Goal: Feedback & Contribution: Submit feedback/report problem

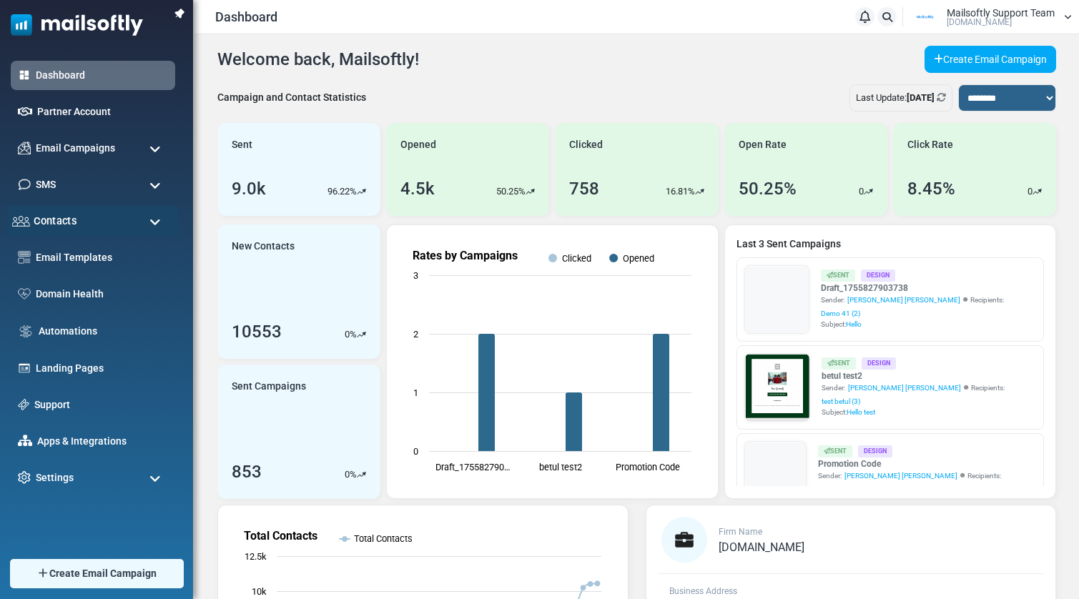
click at [54, 222] on span "Contacts" at bounding box center [55, 221] width 43 height 16
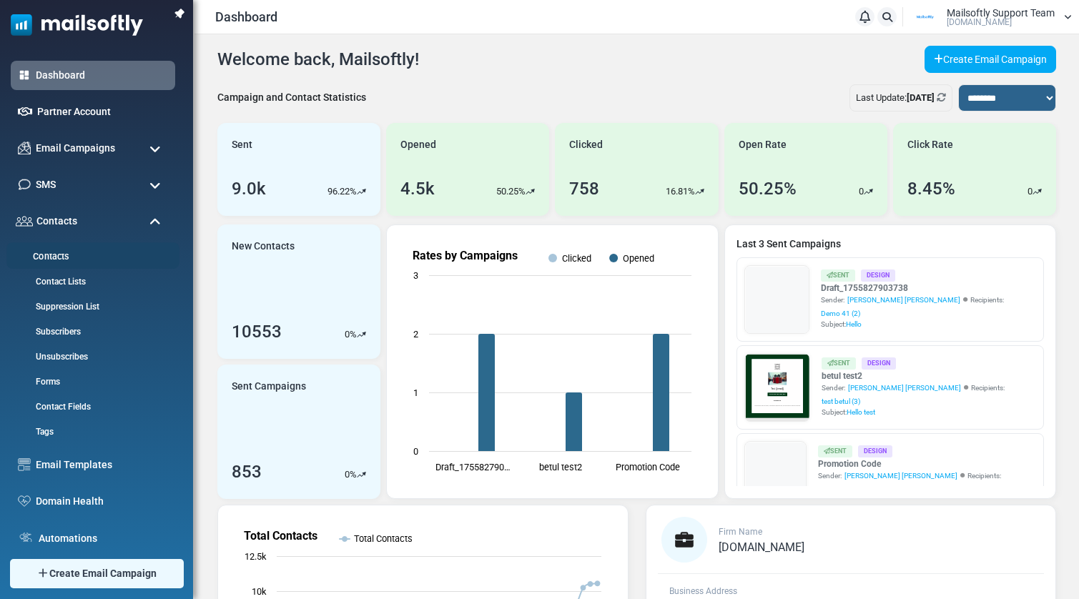
click at [49, 258] on link "Contacts" at bounding box center [90, 257] width 169 height 14
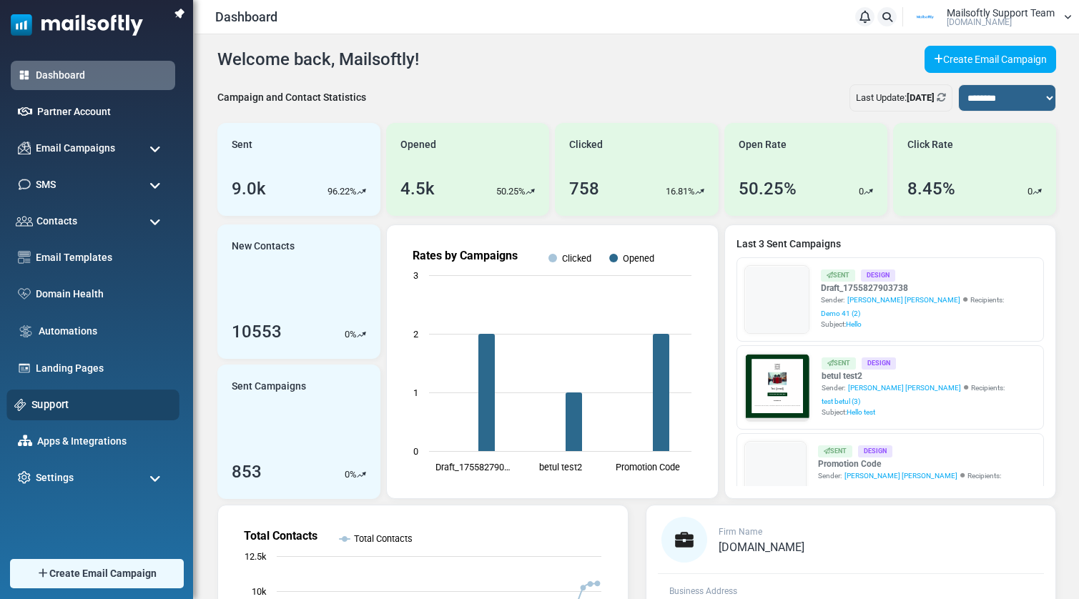
click at [52, 398] on link "Support" at bounding box center [101, 405] width 140 height 16
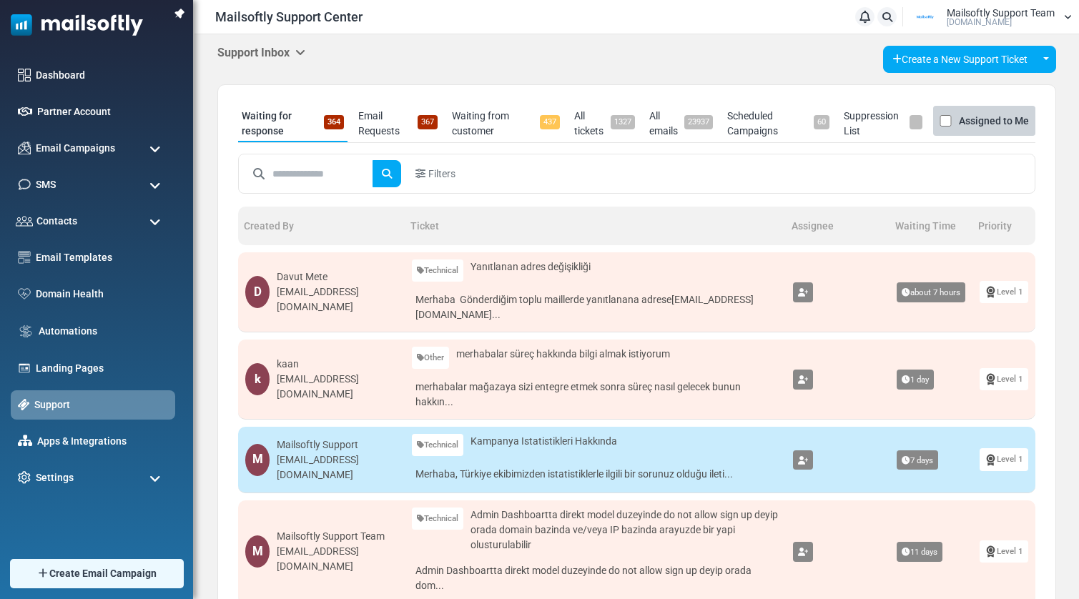
click at [305, 46] on icon at bounding box center [300, 51] width 10 height 11
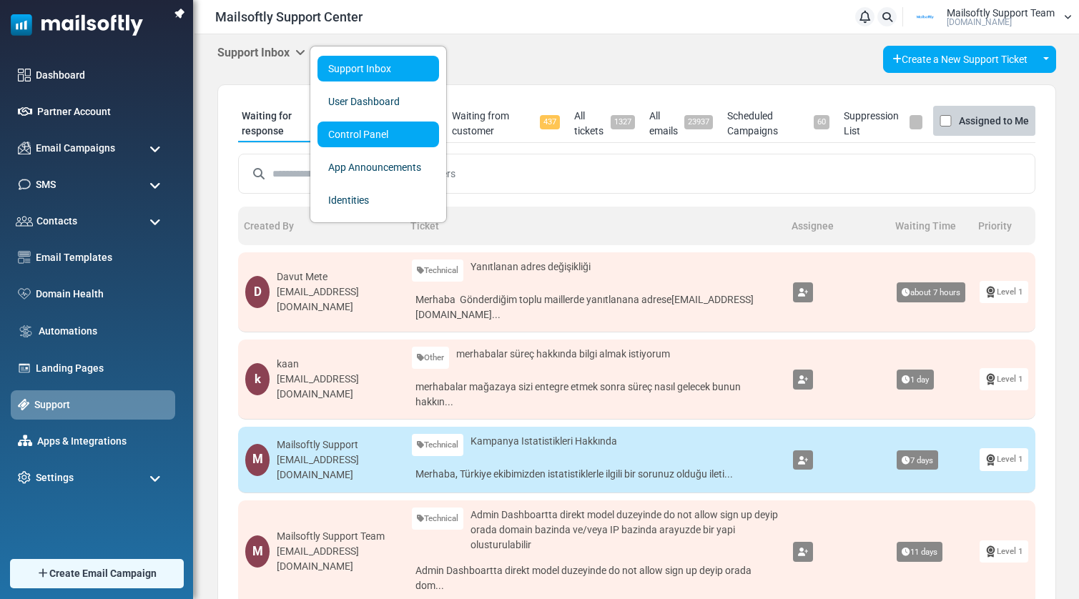
click at [362, 132] on link "Control Panel" at bounding box center [378, 135] width 122 height 26
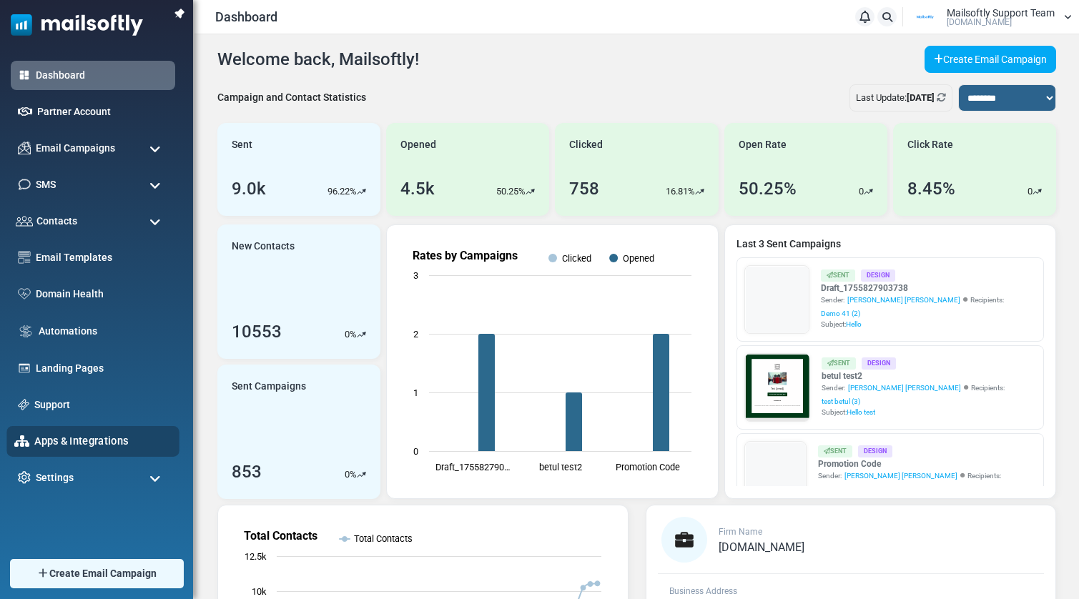
click at [81, 442] on link "Apps & Integrations" at bounding box center [102, 441] width 137 height 16
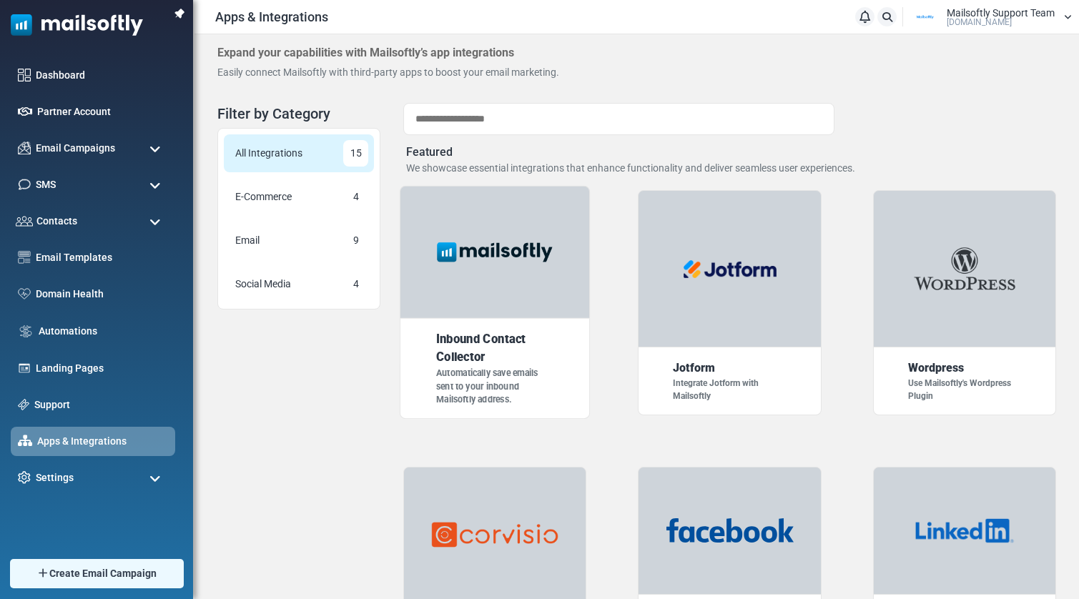
click at [502, 355] on div "Inbound Contact Collector" at bounding box center [495, 349] width 118 height 36
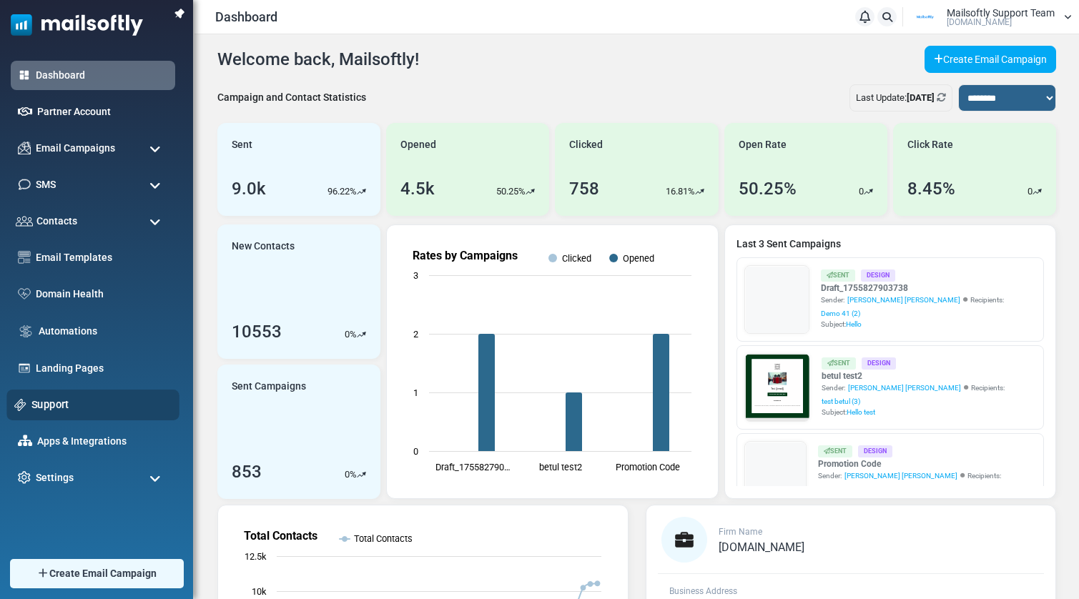
click at [62, 407] on link "Support" at bounding box center [101, 405] width 140 height 16
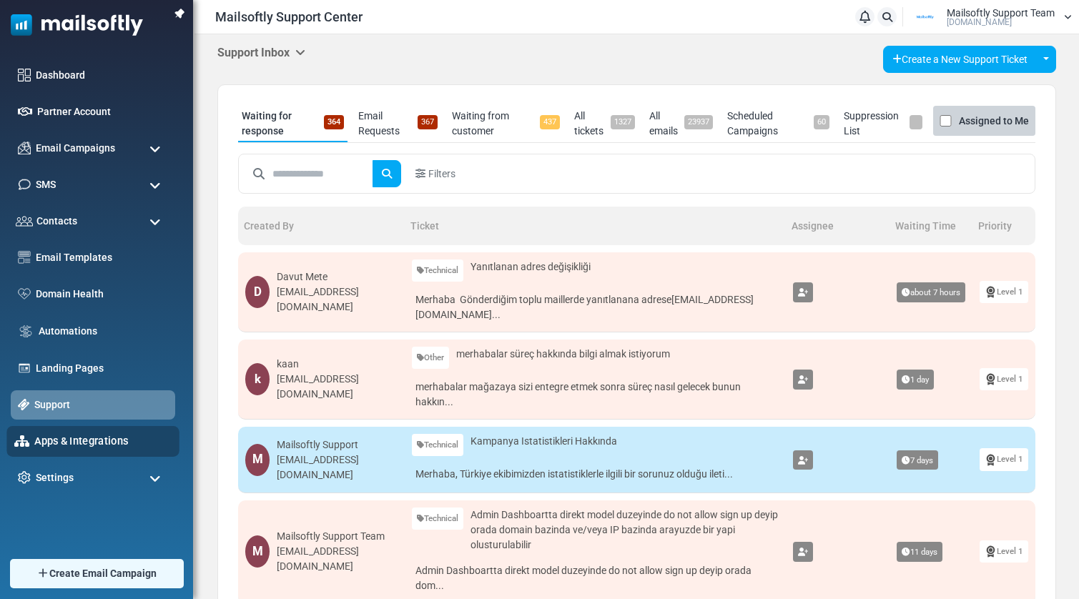
click at [84, 442] on link "Apps & Integrations" at bounding box center [102, 441] width 137 height 16
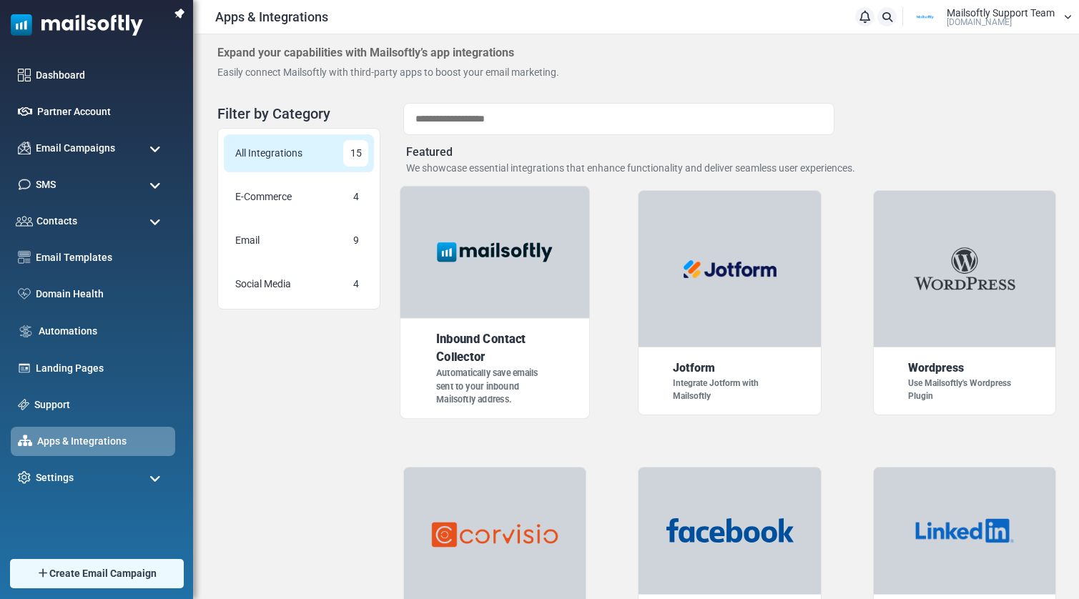
click at [525, 284] on div at bounding box center [495, 253] width 191 height 134
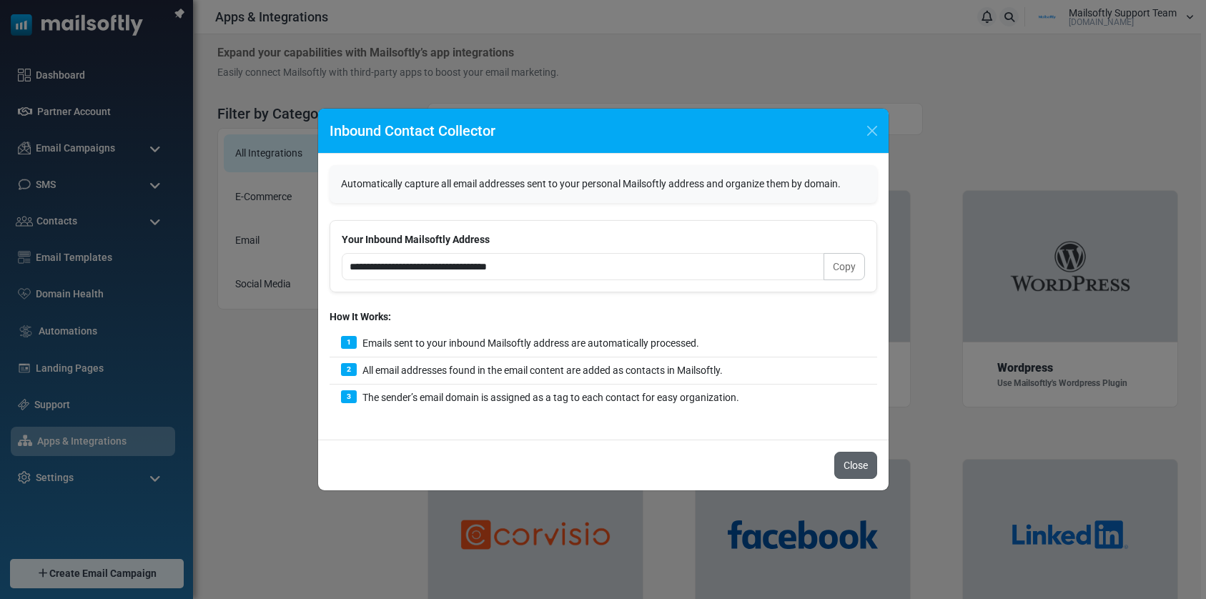
click at [853, 469] on button "Close" at bounding box center [855, 465] width 43 height 27
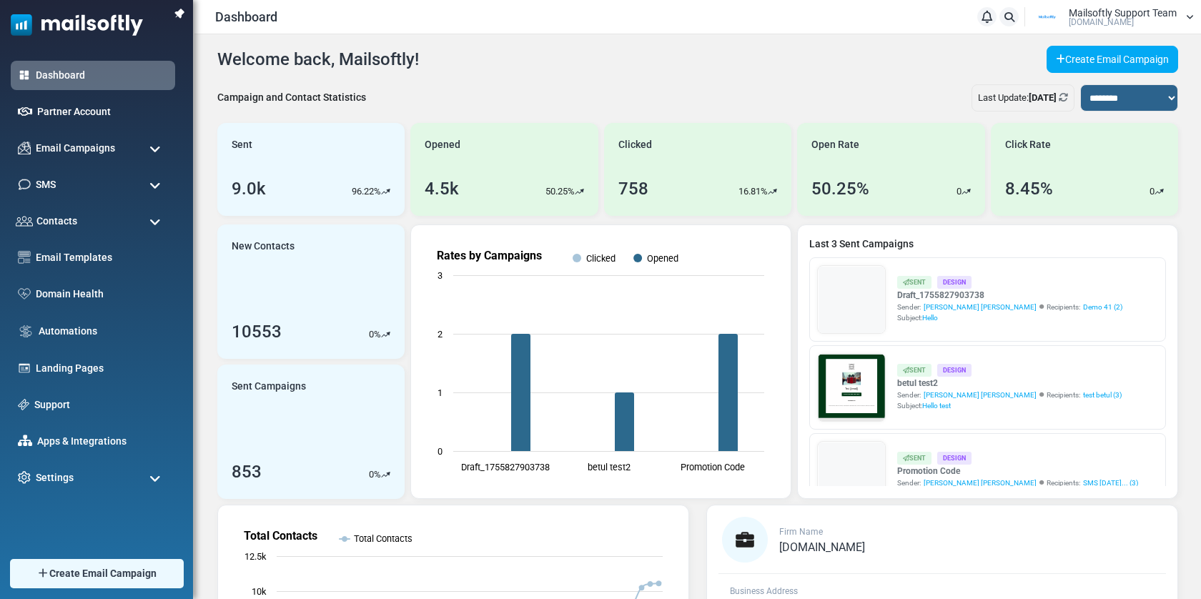
click at [54, 328] on link "Automations" at bounding box center [103, 331] width 129 height 15
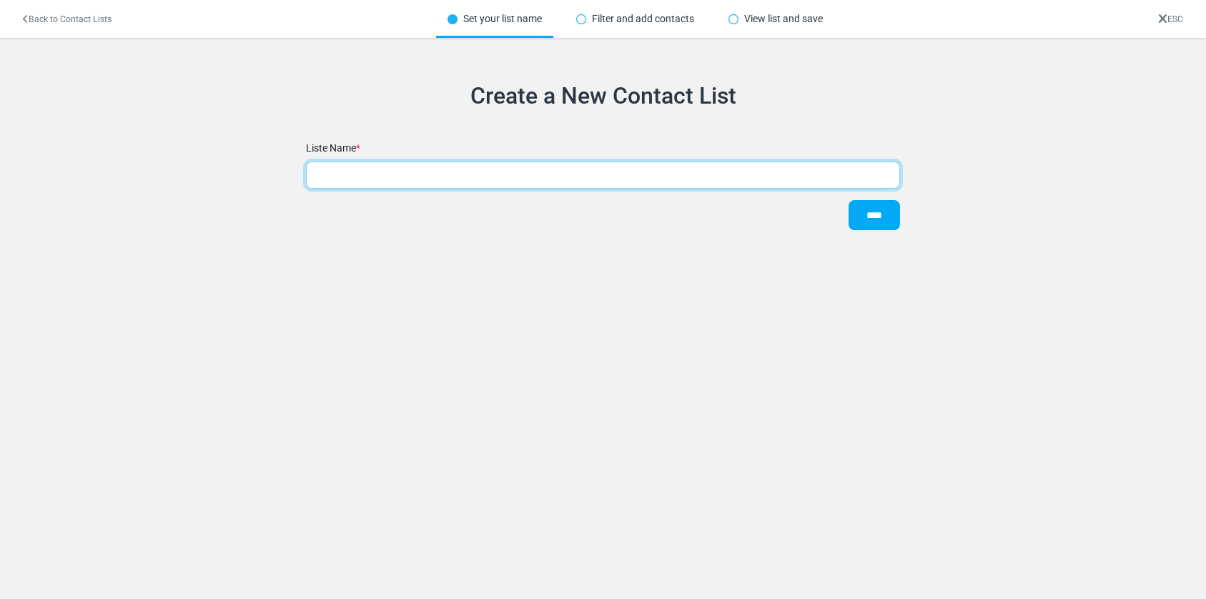
click at [581, 179] on input "text" at bounding box center [603, 175] width 595 height 27
type input "*"
type input "**********"
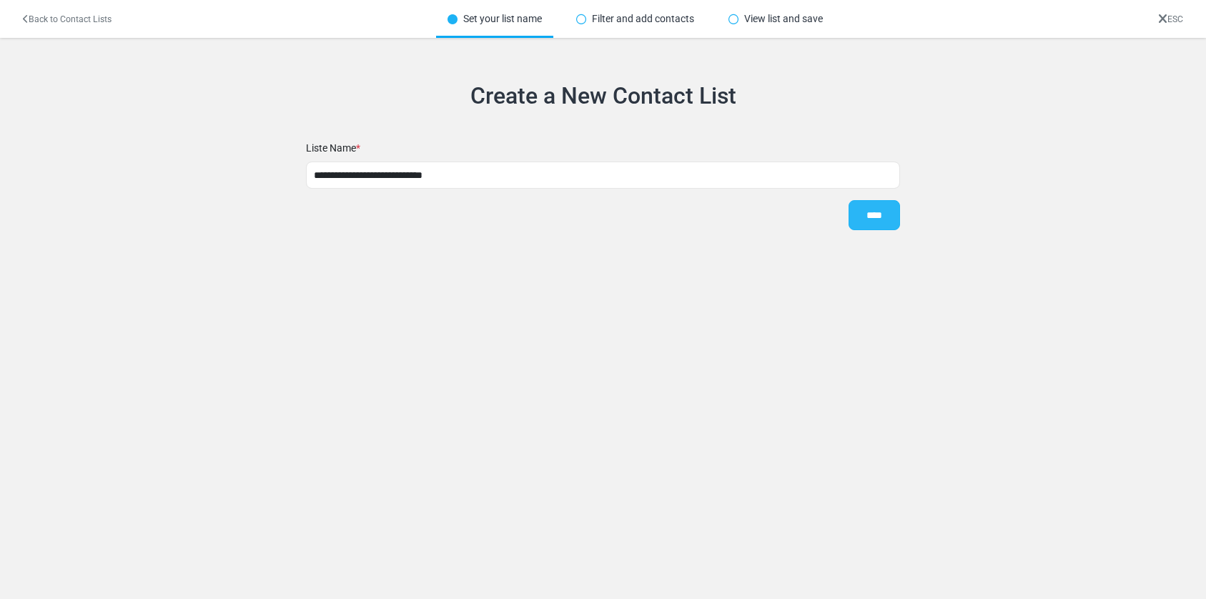
click at [881, 220] on input "****" at bounding box center [873, 215] width 51 height 30
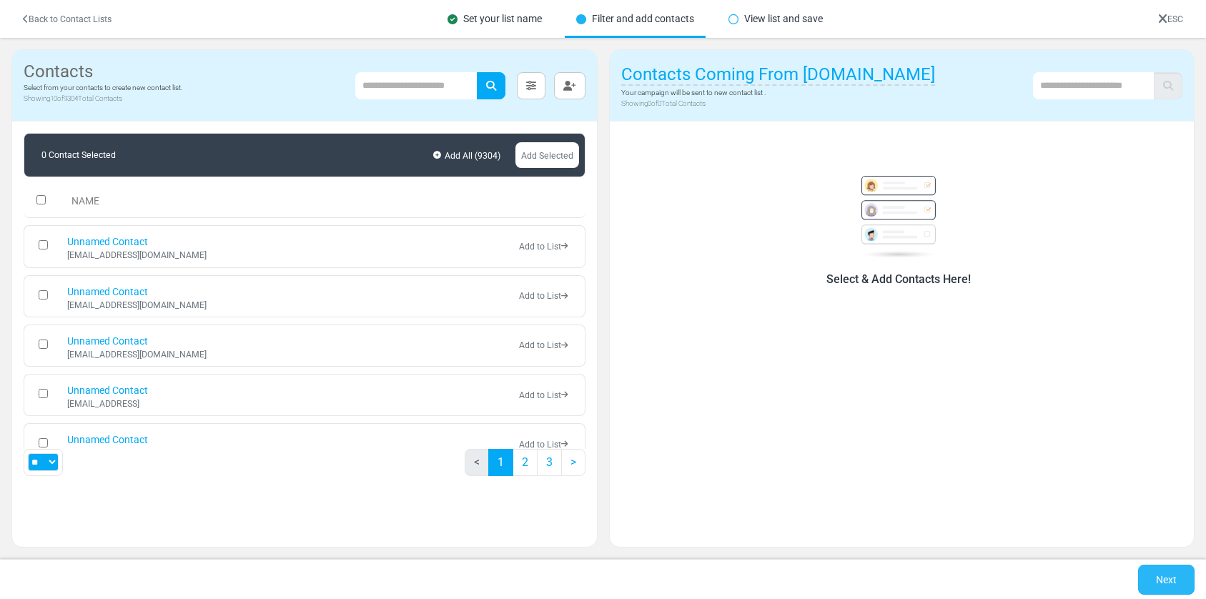
click at [1187, 588] on link "Next" at bounding box center [1166, 580] width 56 height 30
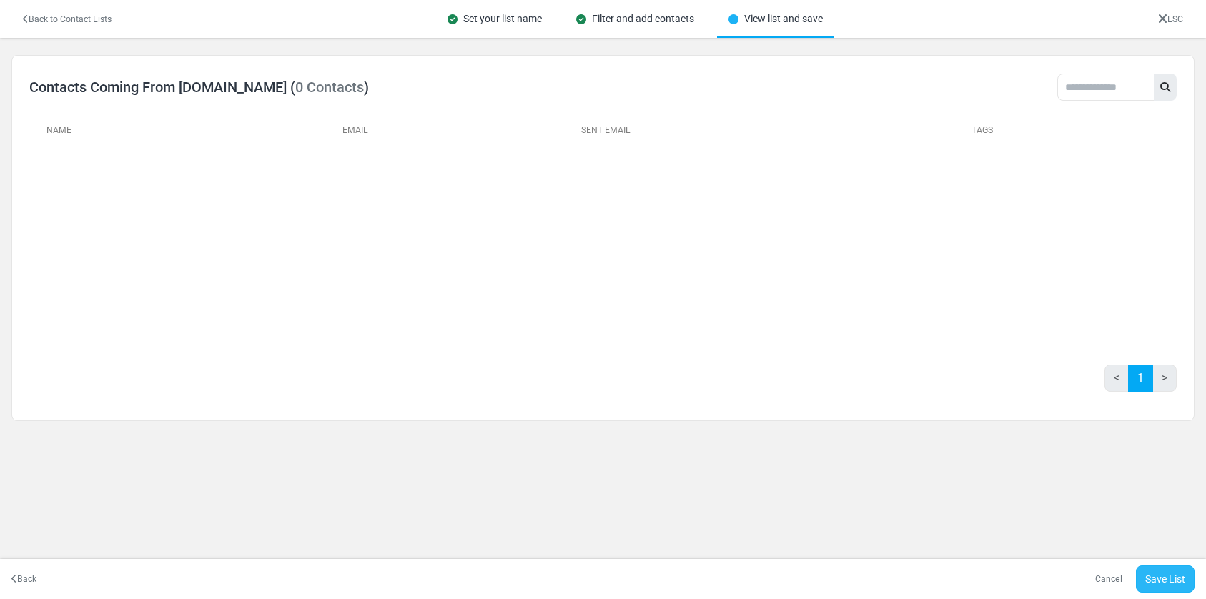
click at [1156, 574] on link "Save List" at bounding box center [1165, 578] width 59 height 27
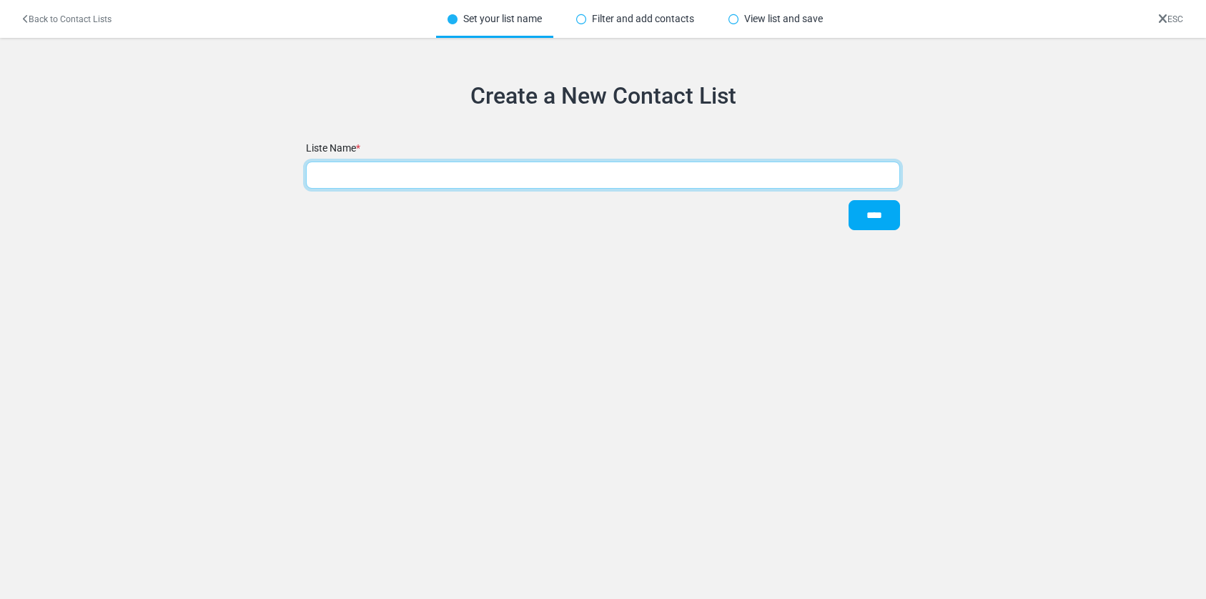
click at [494, 172] on input "text" at bounding box center [603, 175] width 595 height 27
type input "**********"
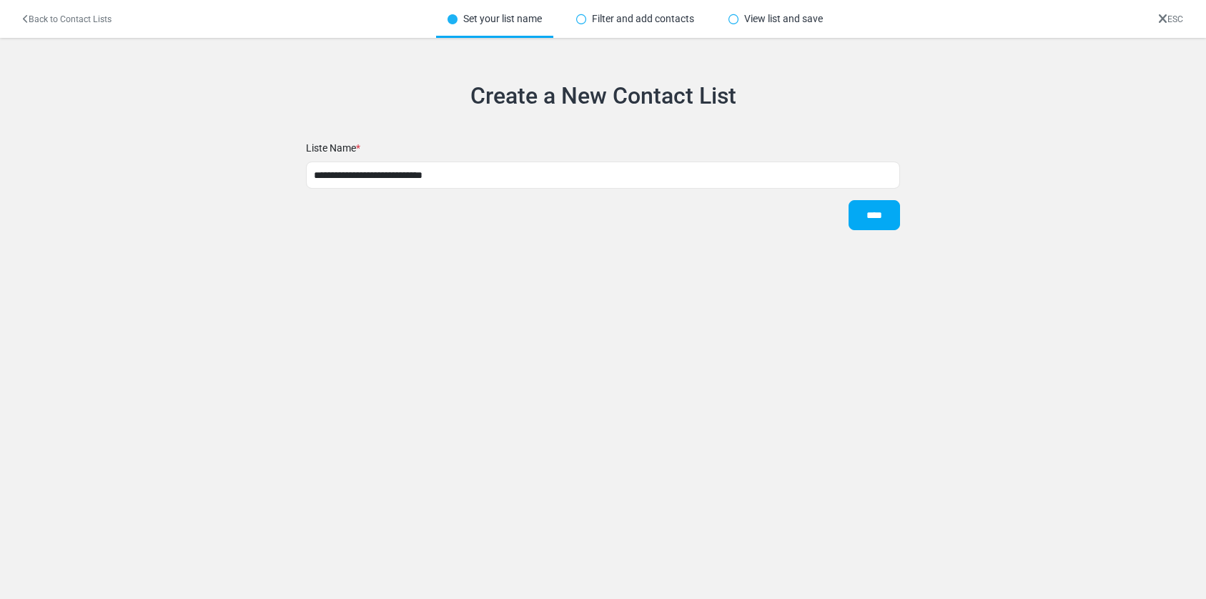
click at [865, 214] on input "****" at bounding box center [873, 215] width 51 height 30
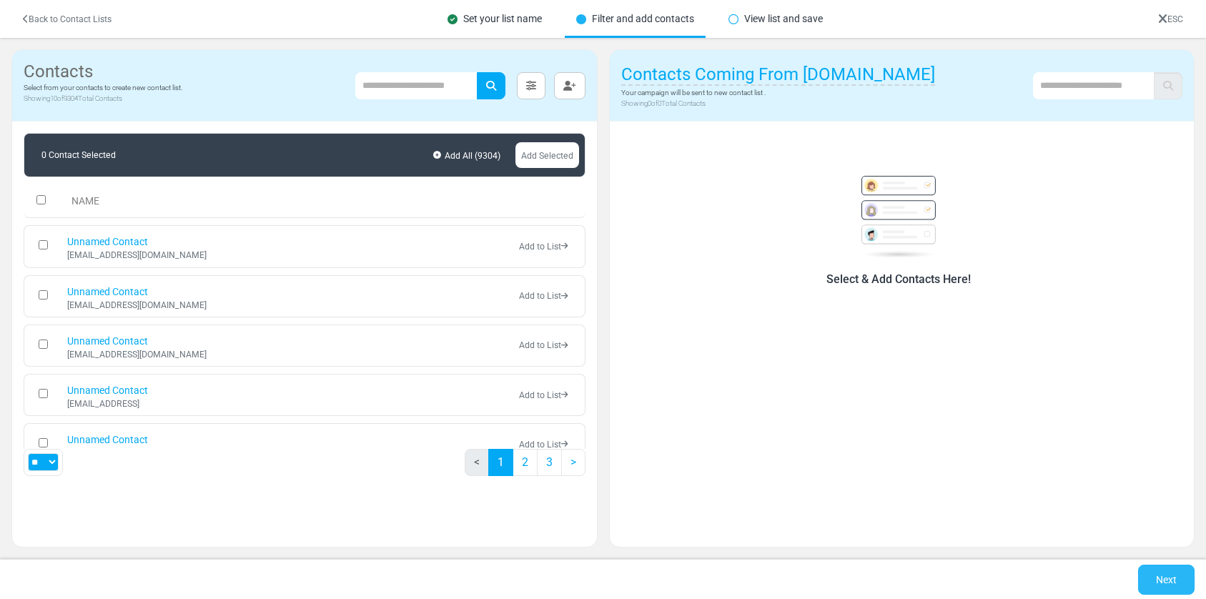
click at [1162, 578] on link "Next" at bounding box center [1166, 580] width 56 height 30
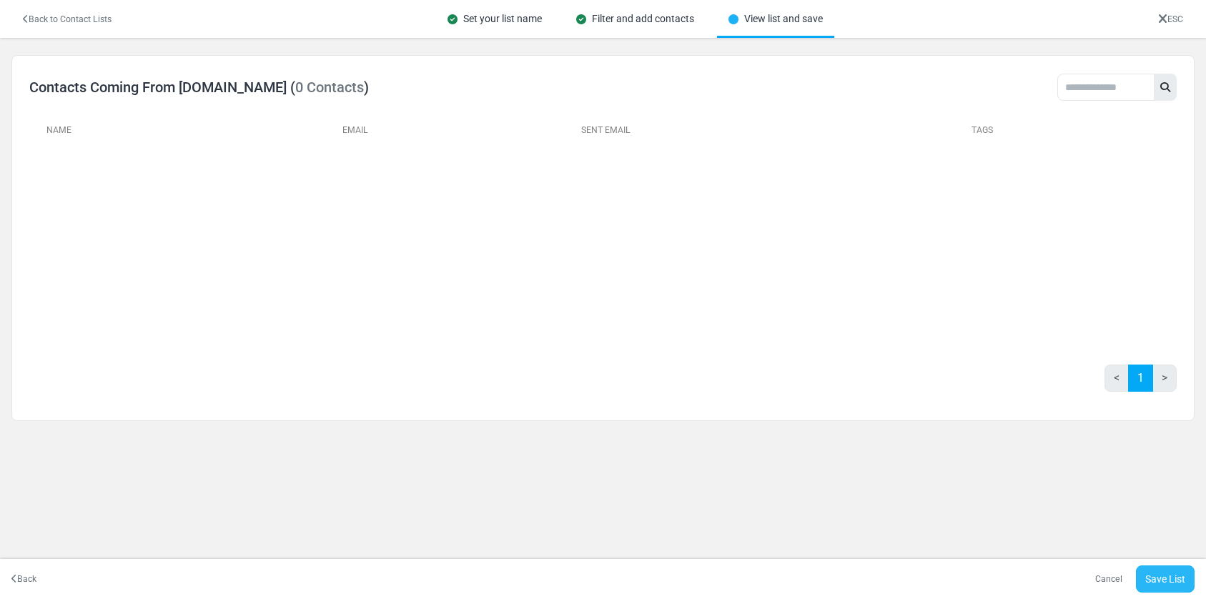
click at [1177, 578] on link "Save List" at bounding box center [1165, 578] width 59 height 27
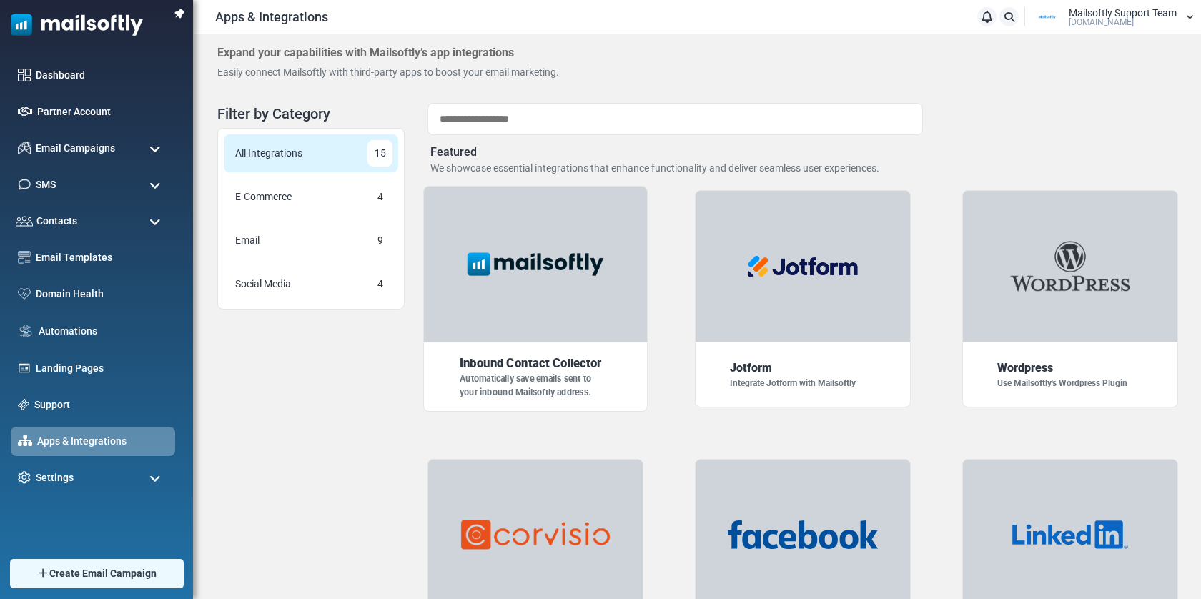
click at [487, 259] on img at bounding box center [535, 264] width 156 height 39
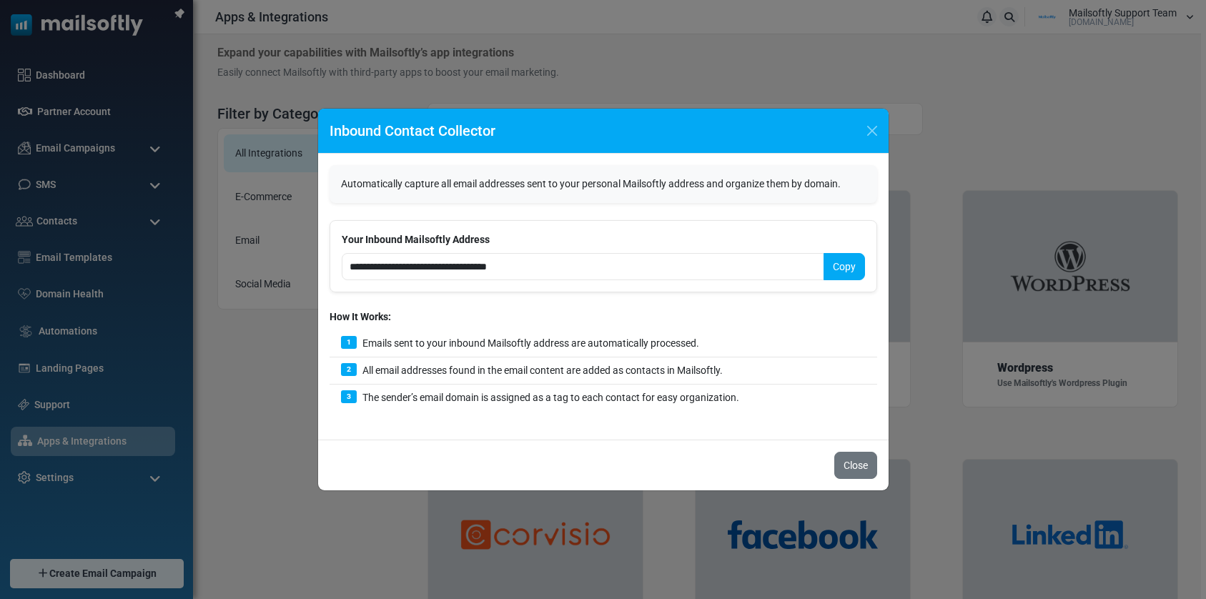
click at [843, 272] on button "Copy" at bounding box center [843, 266] width 41 height 27
click at [843, 461] on button "Close" at bounding box center [855, 465] width 43 height 27
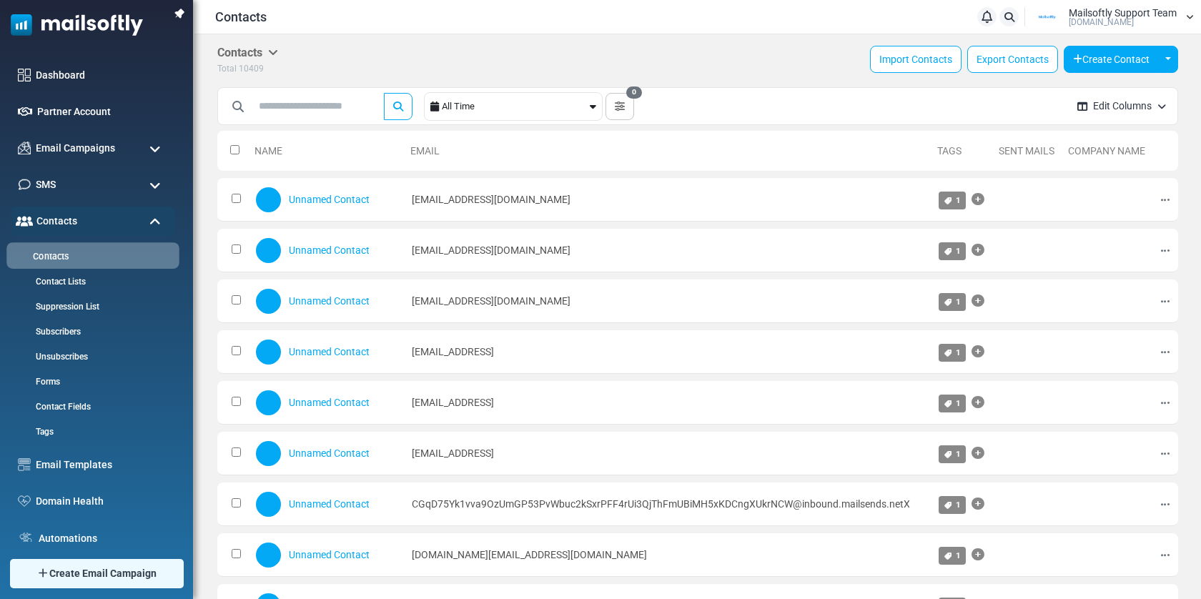
click at [61, 253] on link "Contacts" at bounding box center [90, 257] width 169 height 14
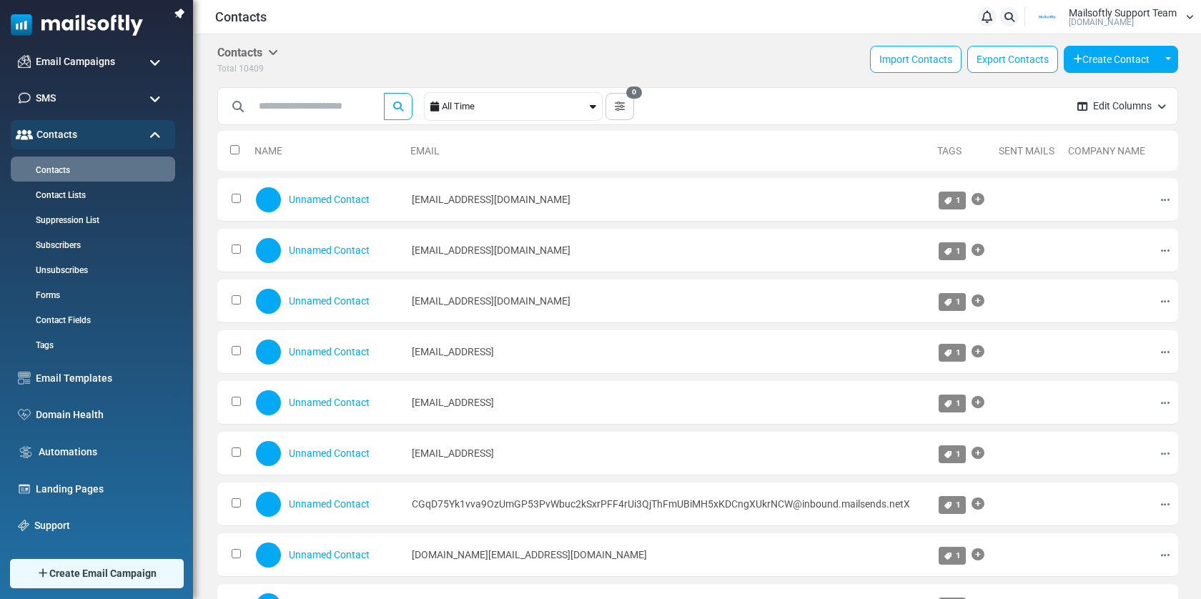
scroll to position [88, 0]
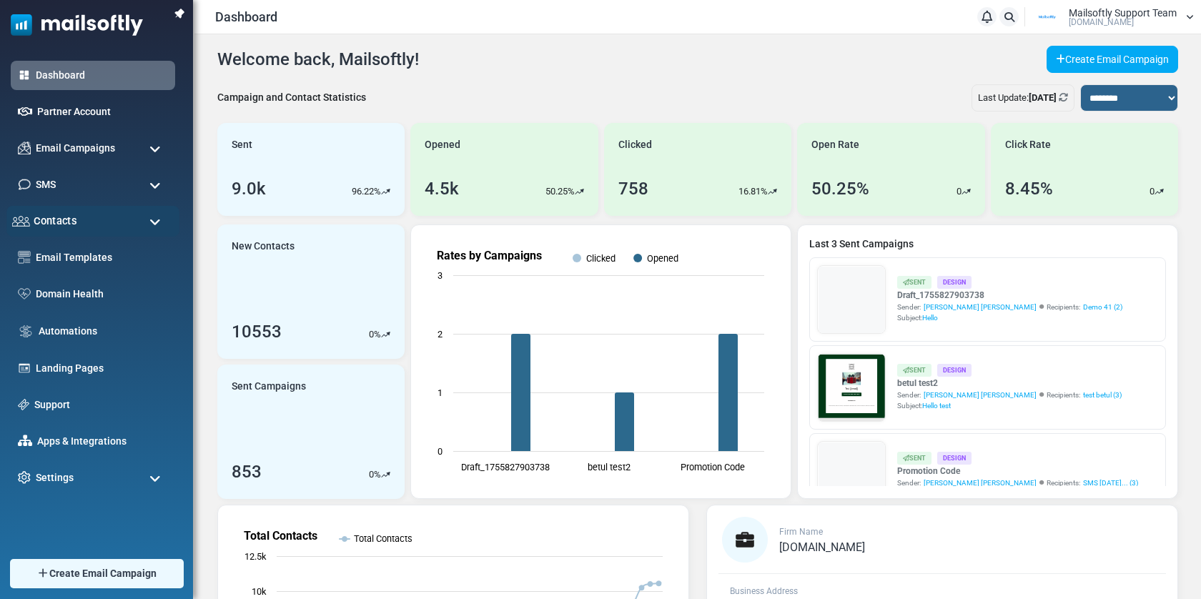
click at [76, 222] on div "Contacts" at bounding box center [92, 221] width 173 height 31
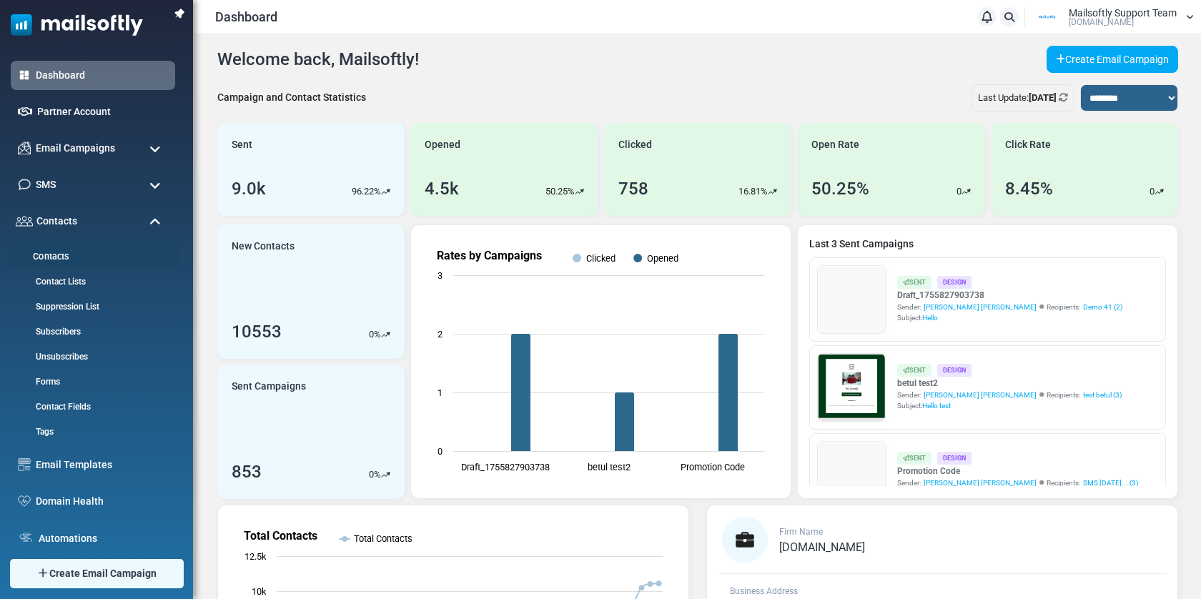
click at [50, 255] on link "Contacts" at bounding box center [90, 257] width 169 height 14
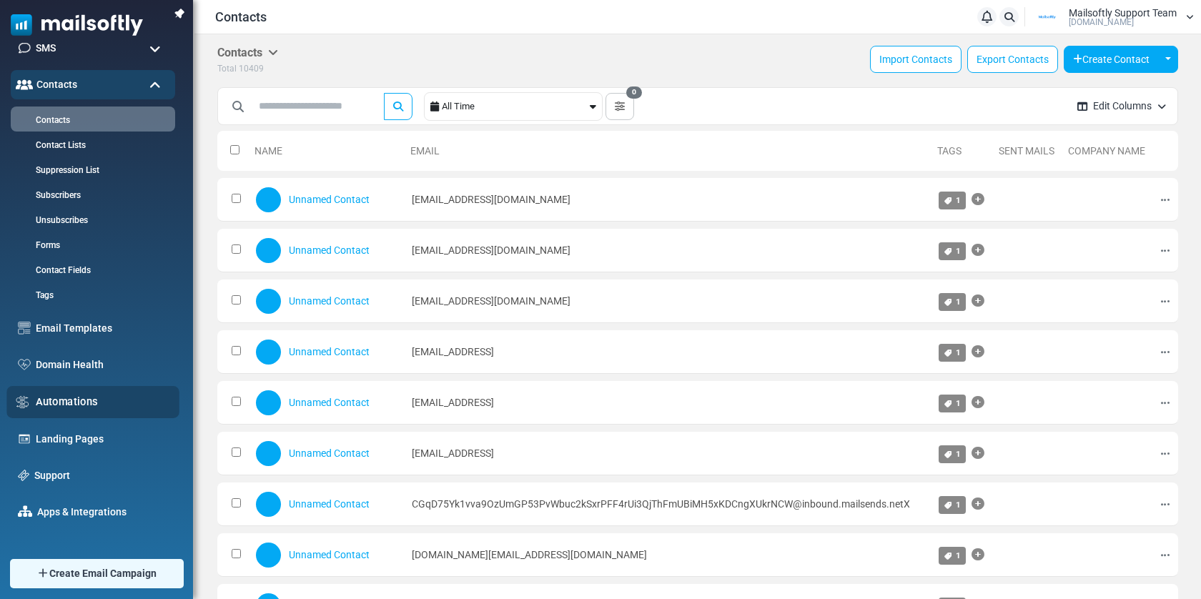
scroll to position [137, 0]
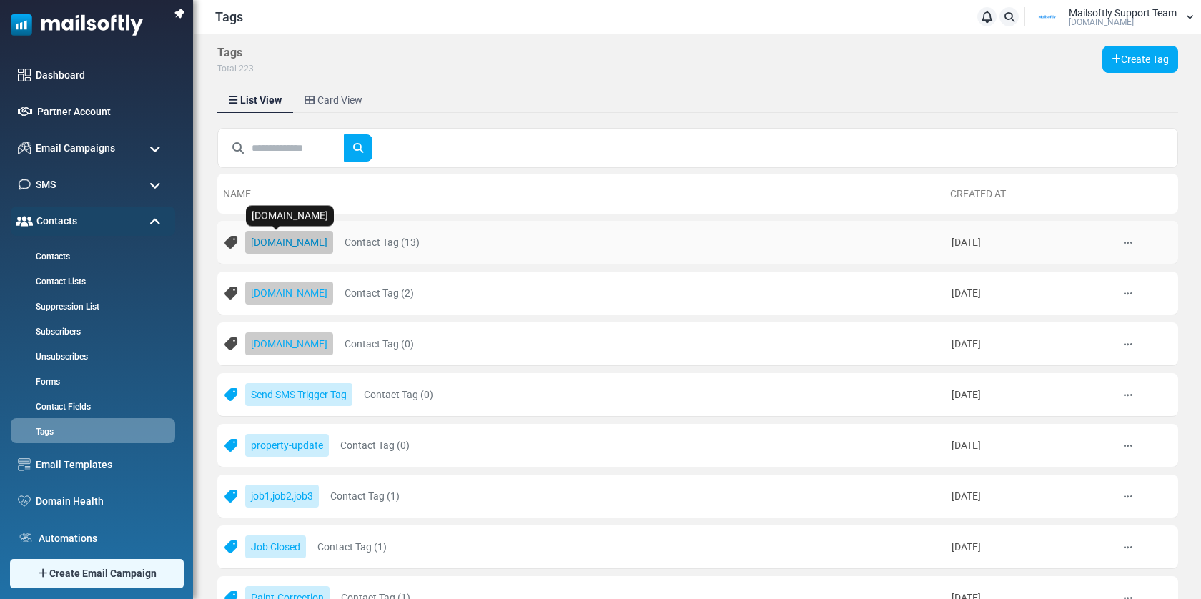
click at [299, 246] on link "[DOMAIN_NAME]" at bounding box center [289, 242] width 88 height 23
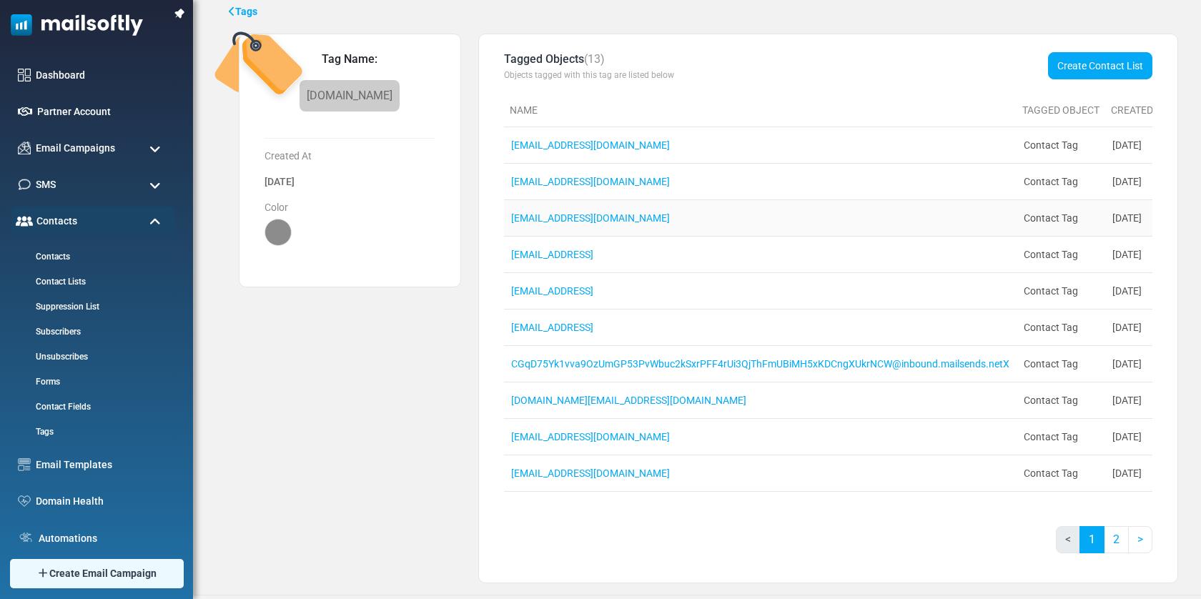
scroll to position [52, 0]
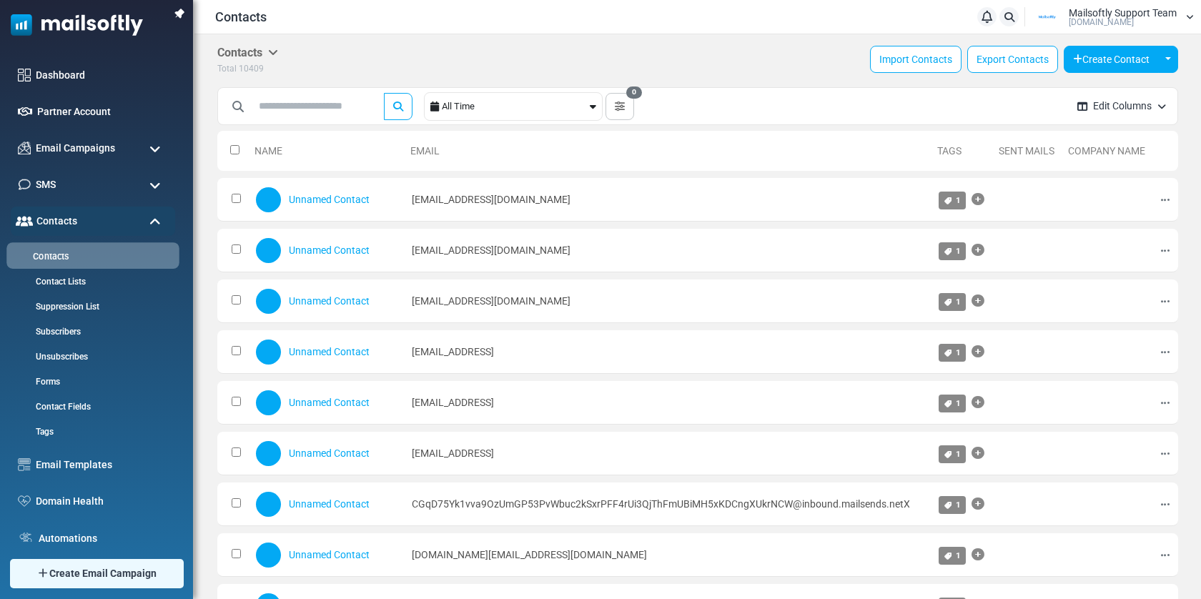
click at [59, 257] on link "Contacts" at bounding box center [90, 257] width 169 height 14
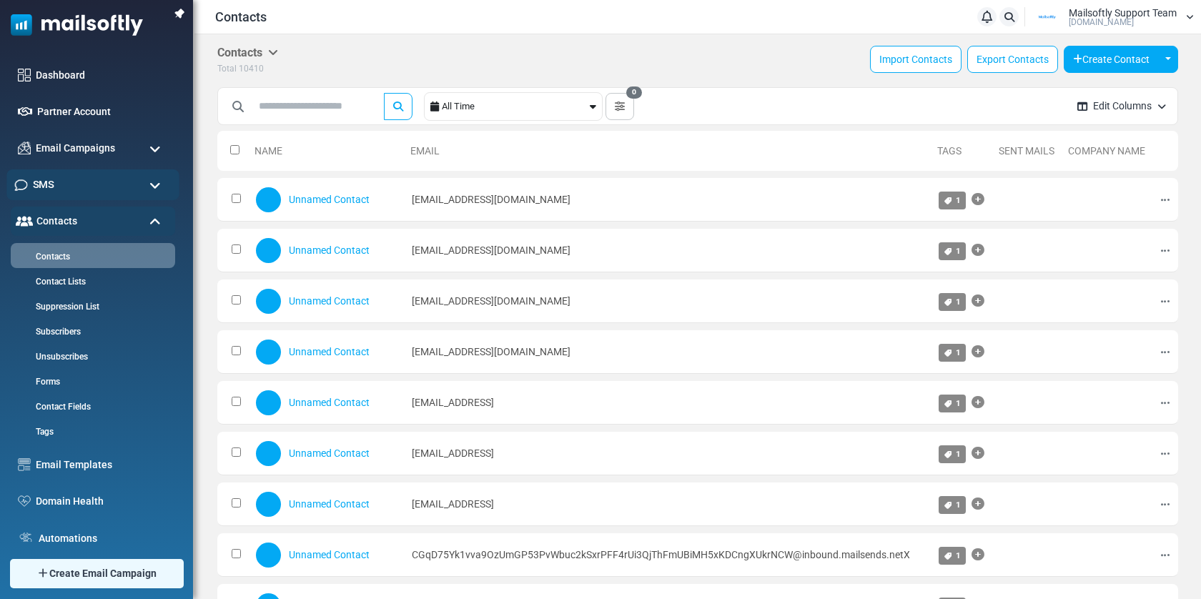
click at [145, 188] on div "SMS" at bounding box center [92, 184] width 173 height 31
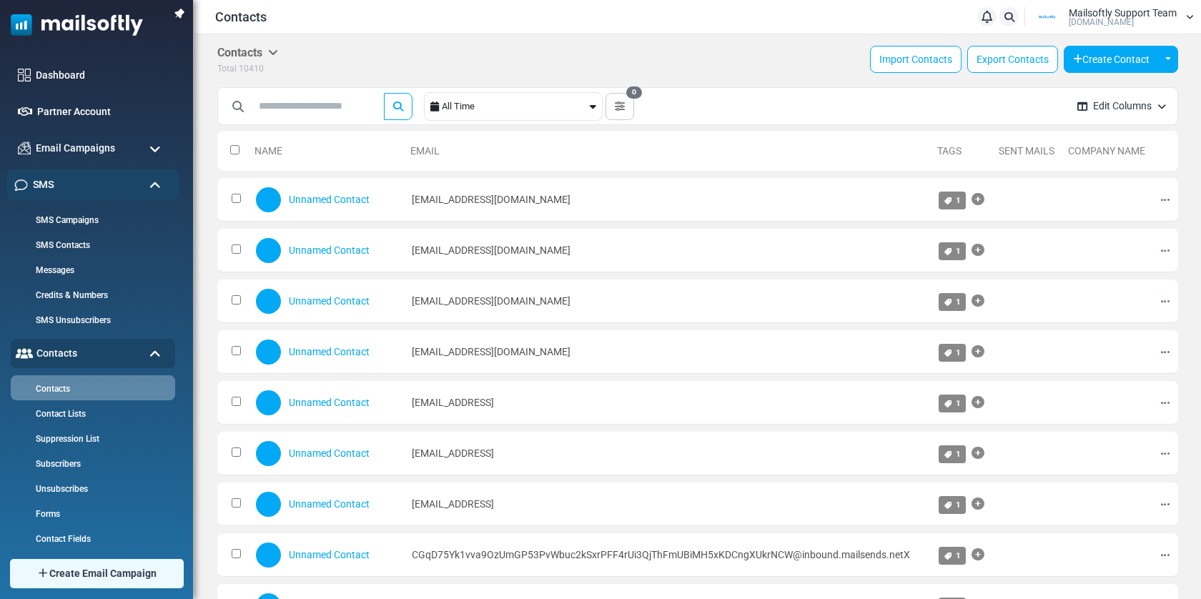
click at [145, 188] on div "SMS" at bounding box center [92, 184] width 173 height 31
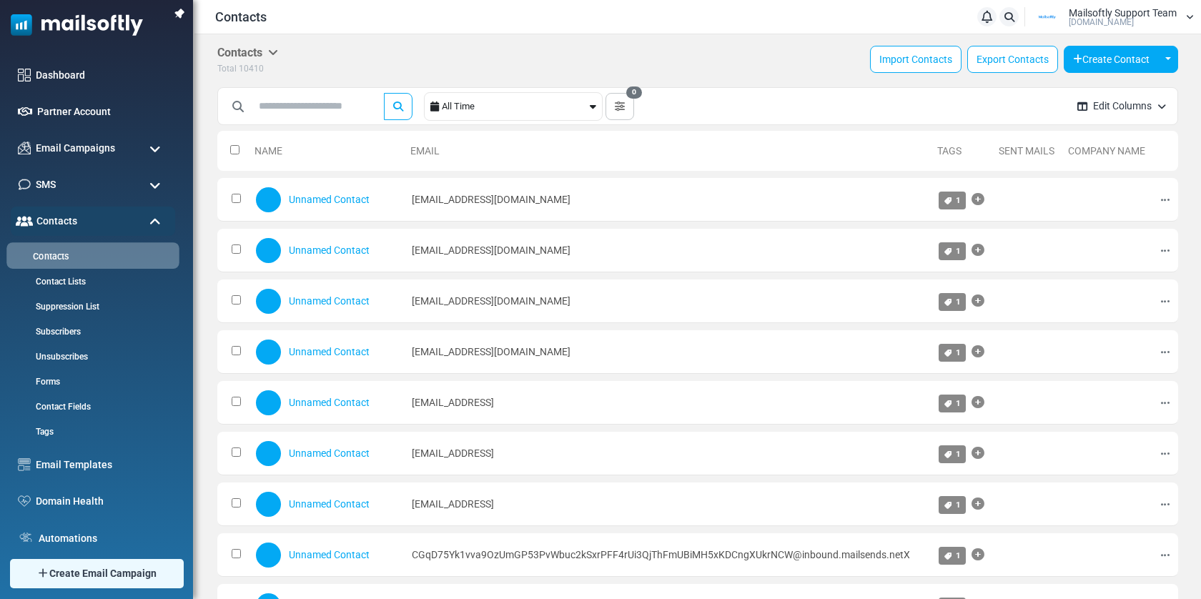
click at [52, 256] on link "Contacts" at bounding box center [90, 257] width 169 height 14
click at [51, 257] on link "Contacts" at bounding box center [90, 257] width 169 height 14
click at [51, 257] on link "Contacts" at bounding box center [91, 256] width 161 height 13
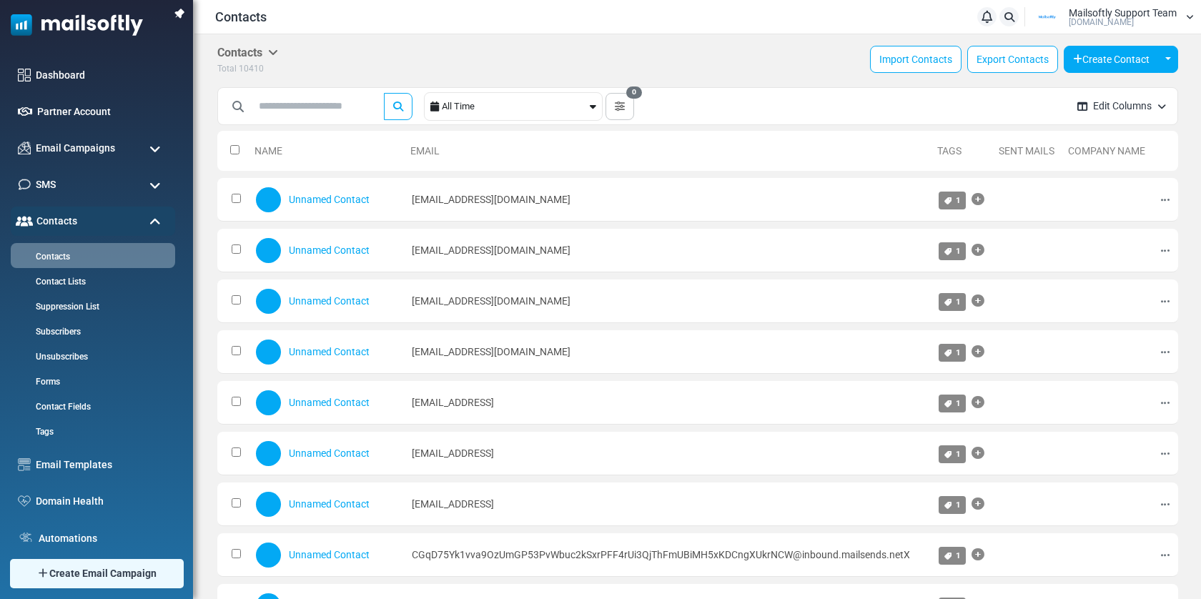
click at [51, 257] on link "Contacts" at bounding box center [91, 256] width 161 height 13
click at [55, 257] on link "Contacts" at bounding box center [90, 257] width 169 height 14
click at [77, 284] on link "Contact Lists" at bounding box center [90, 282] width 169 height 14
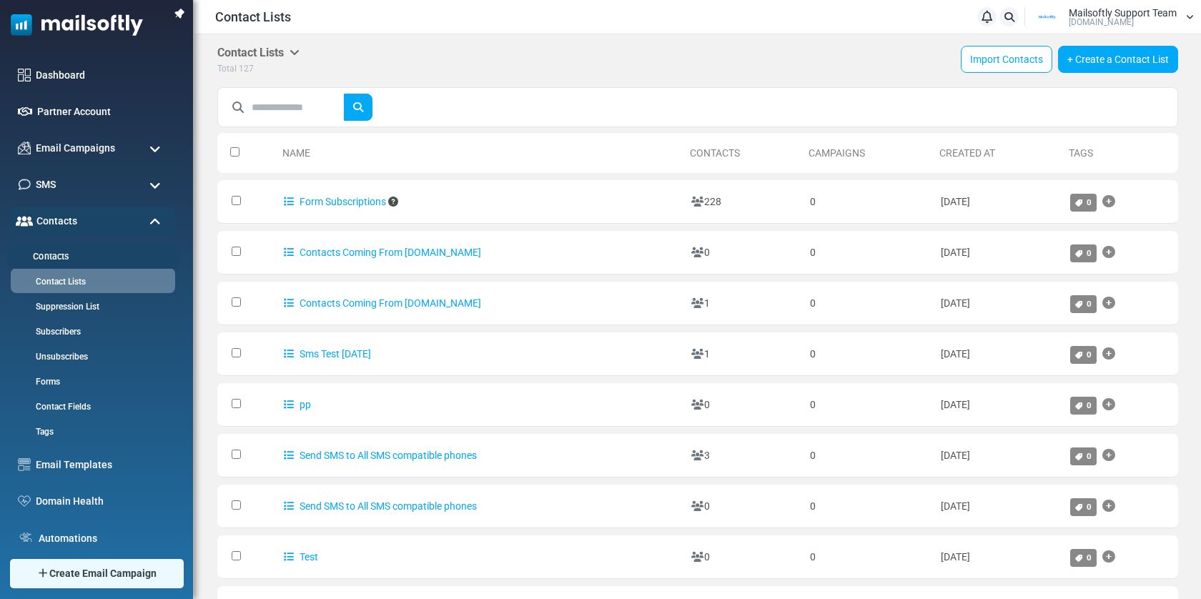
click at [61, 255] on link "Contacts" at bounding box center [90, 257] width 169 height 14
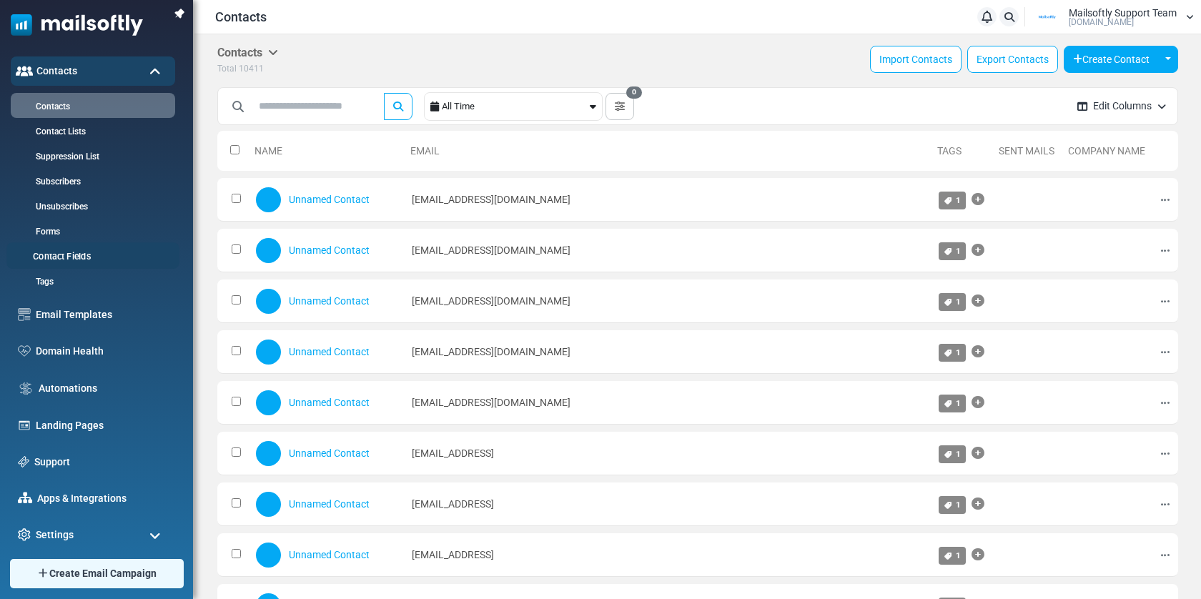
scroll to position [157, 0]
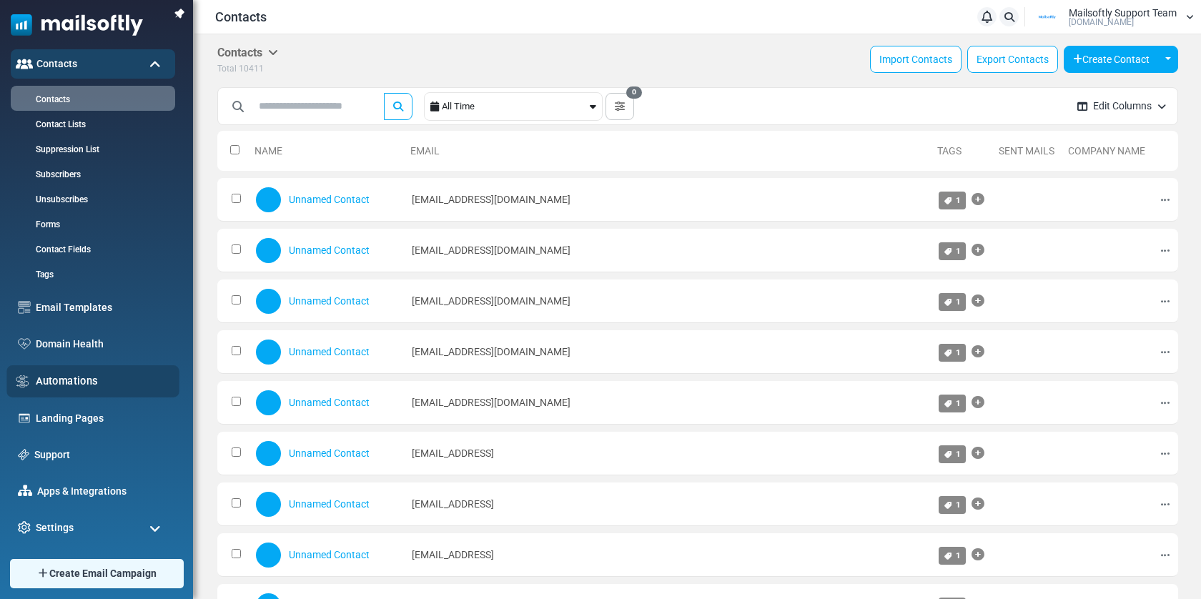
click at [74, 379] on link "Automations" at bounding box center [104, 381] width 136 height 16
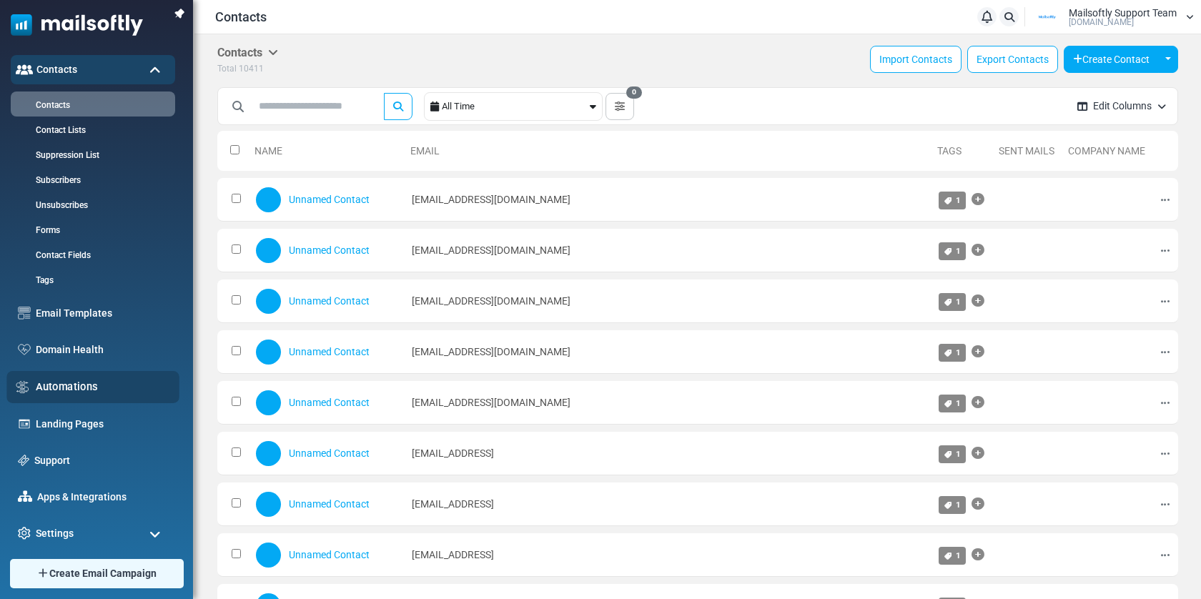
scroll to position [157, 0]
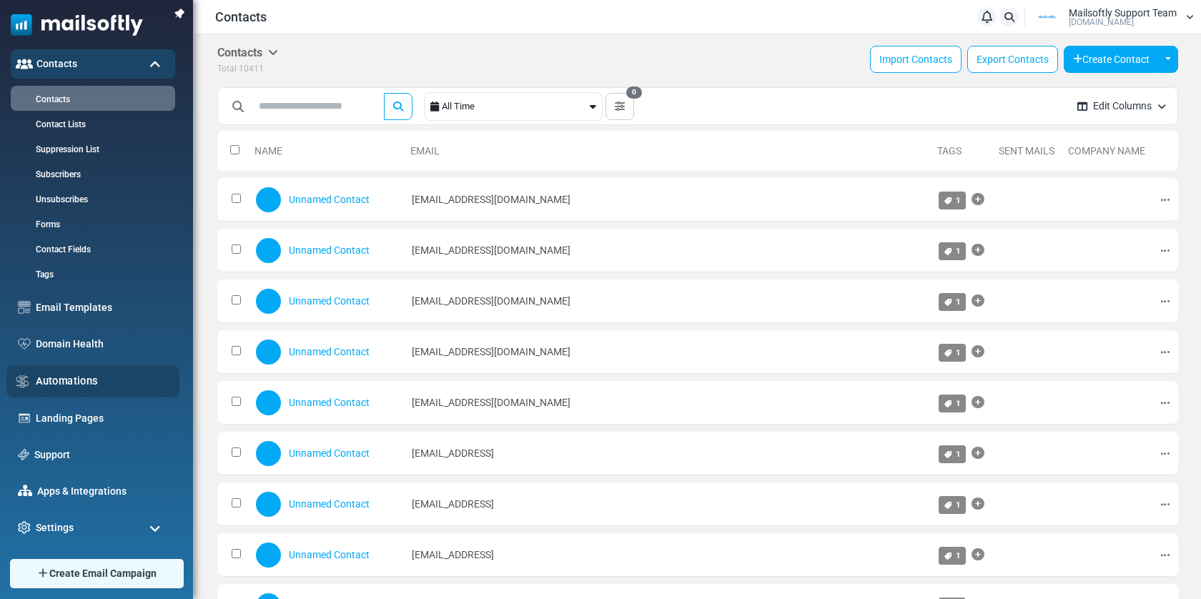
click at [86, 379] on link "Automations" at bounding box center [104, 381] width 136 height 16
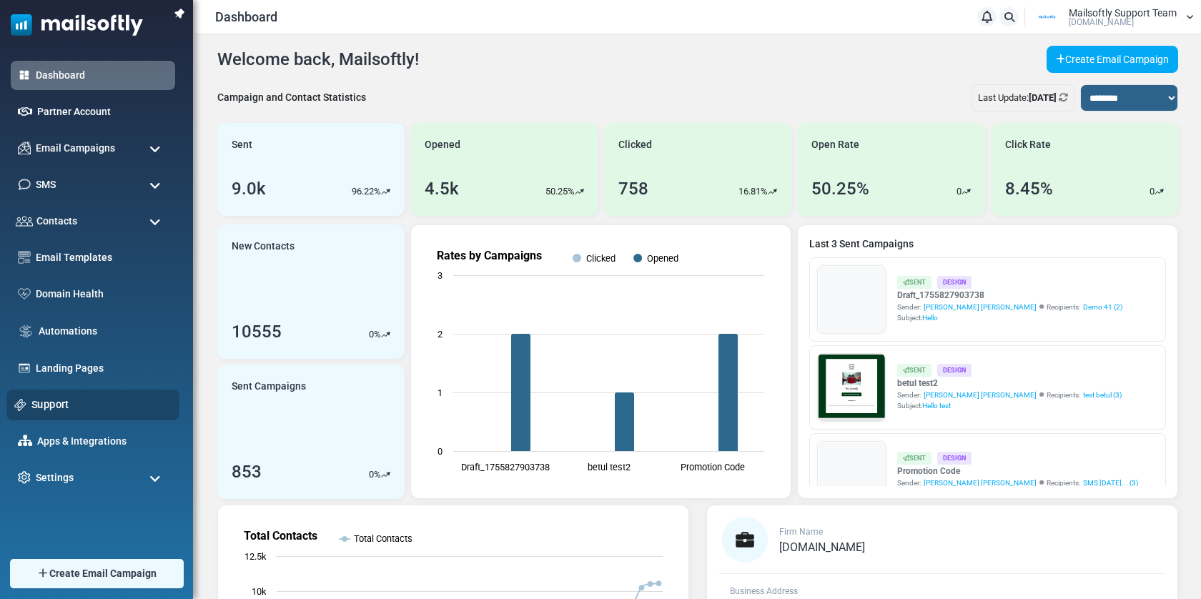
click at [58, 409] on link "Support" at bounding box center [101, 405] width 140 height 16
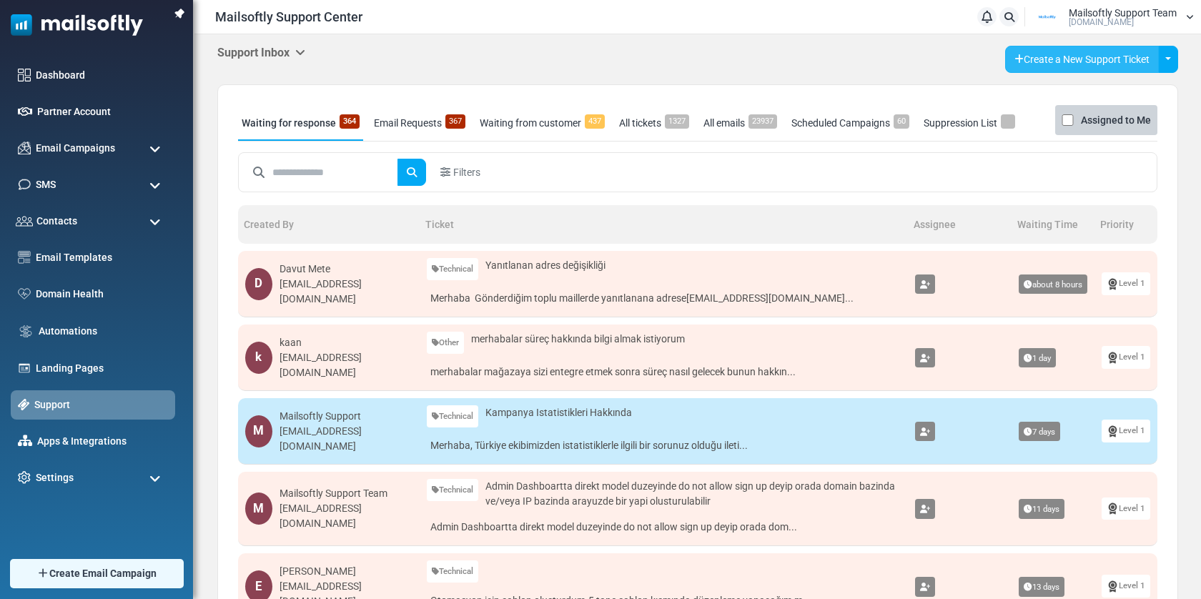
click at [1069, 61] on link "Create a New Support Ticket" at bounding box center [1082, 59] width 154 height 27
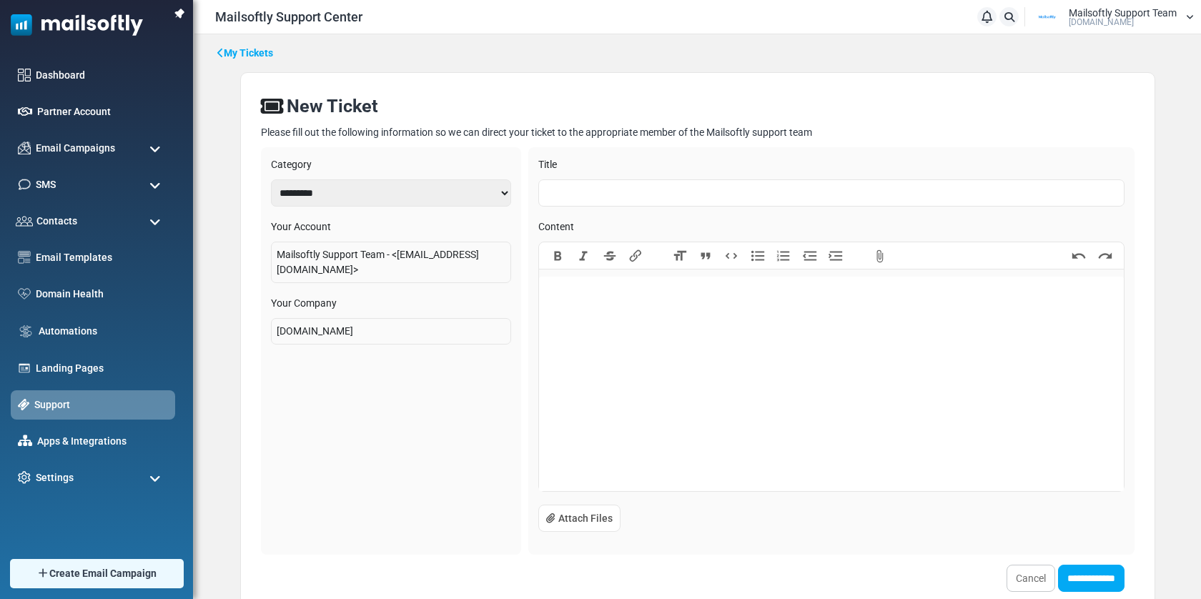
click at [616, 194] on input "text" at bounding box center [831, 192] width 586 height 27
type input "**********"
click at [597, 329] on trix-editor at bounding box center [831, 384] width 585 height 214
paste trix-editor "**********"
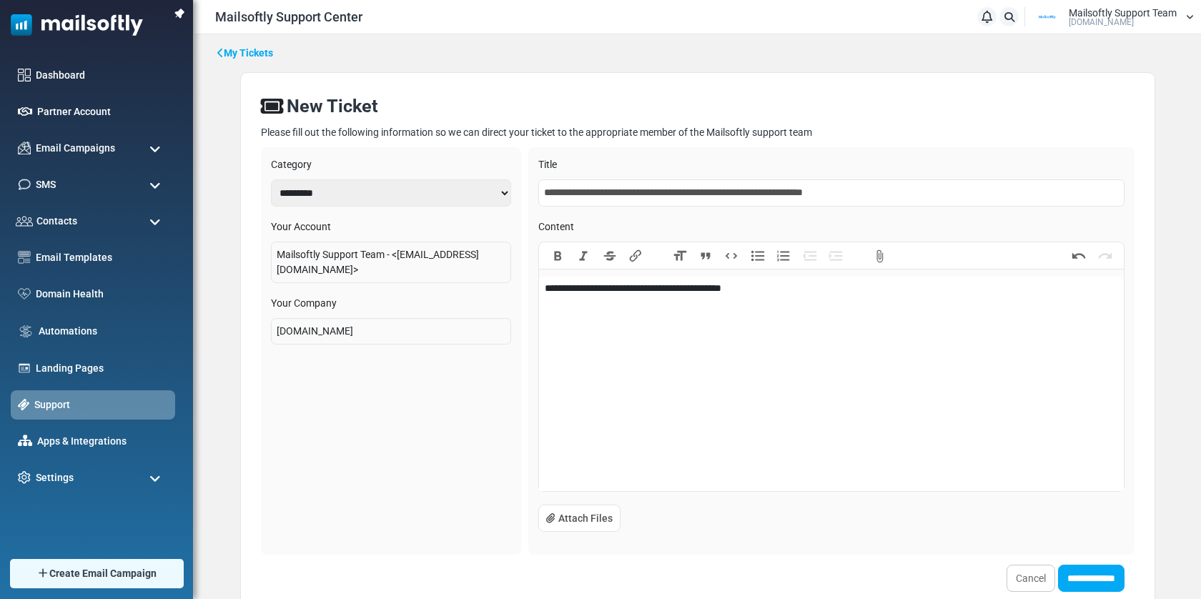
paste trix-editor "**********"
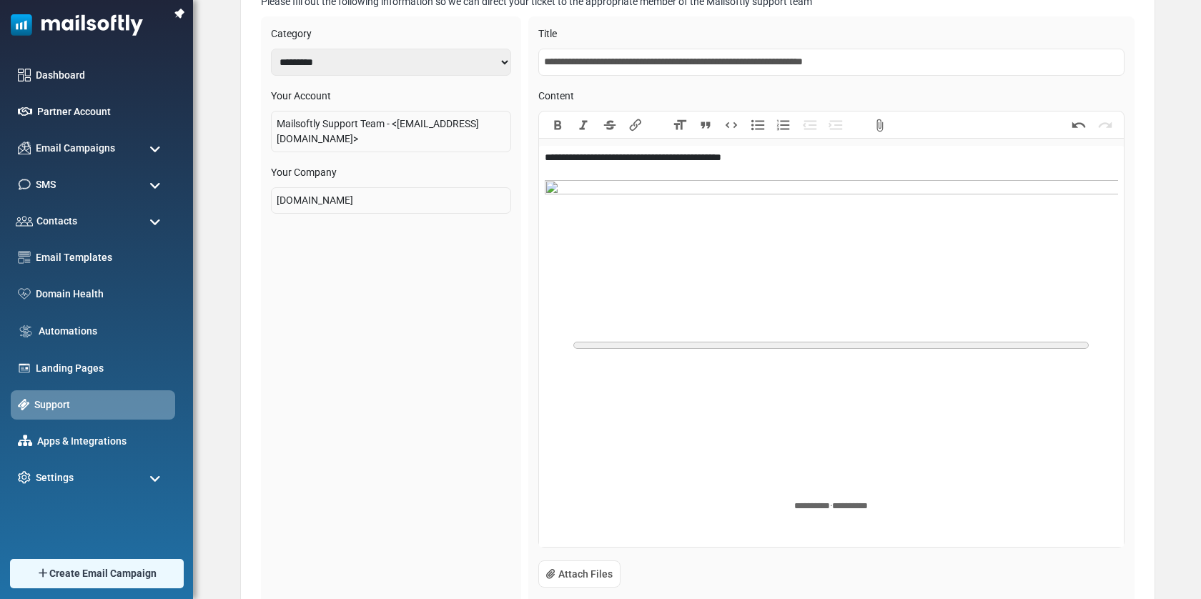
scroll to position [258, 0]
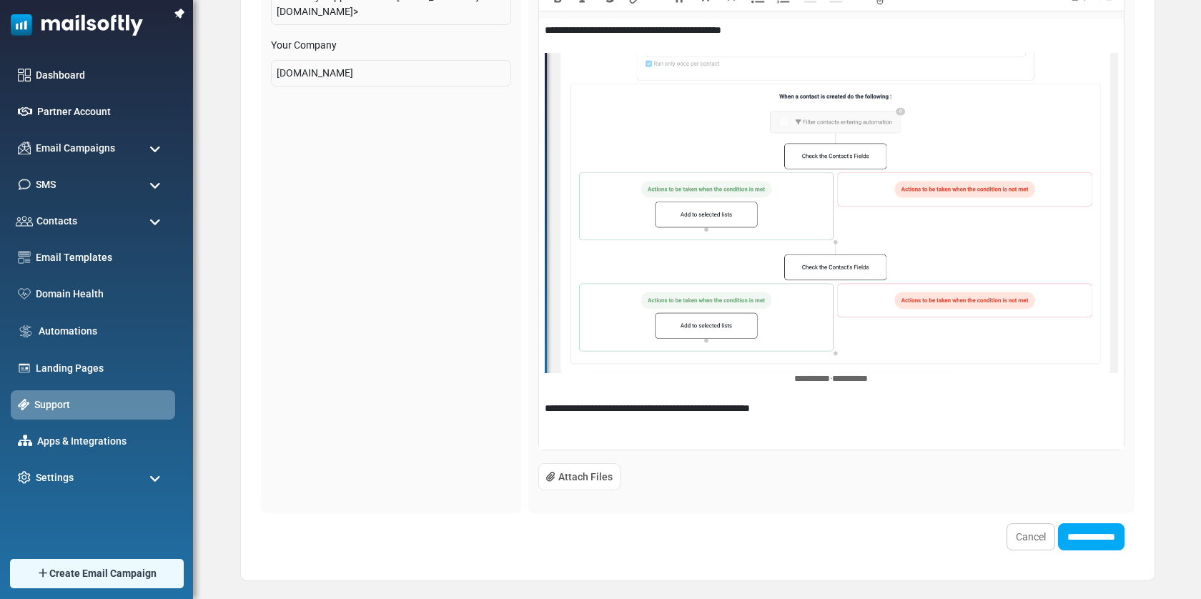
click at [744, 412] on div "**********" at bounding box center [831, 234] width 573 height 423
click at [749, 410] on div "**********" at bounding box center [831, 234] width 573 height 423
click at [851, 410] on div "**********" at bounding box center [831, 234] width 573 height 423
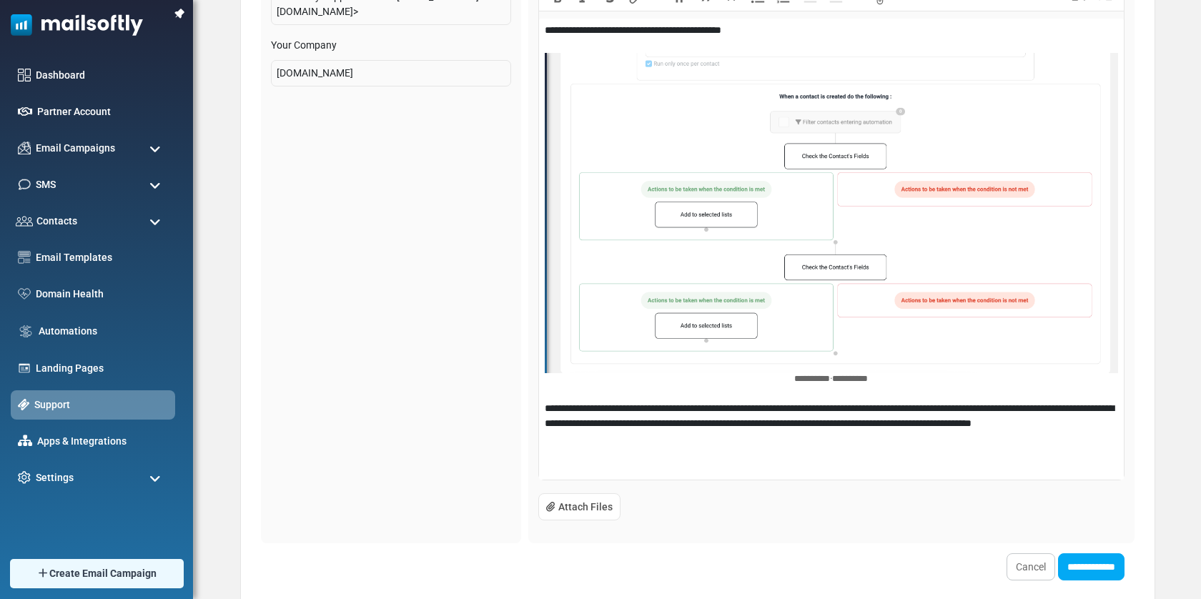
type trix-editor "**********"
click at [1076, 558] on input "**********" at bounding box center [1091, 566] width 66 height 27
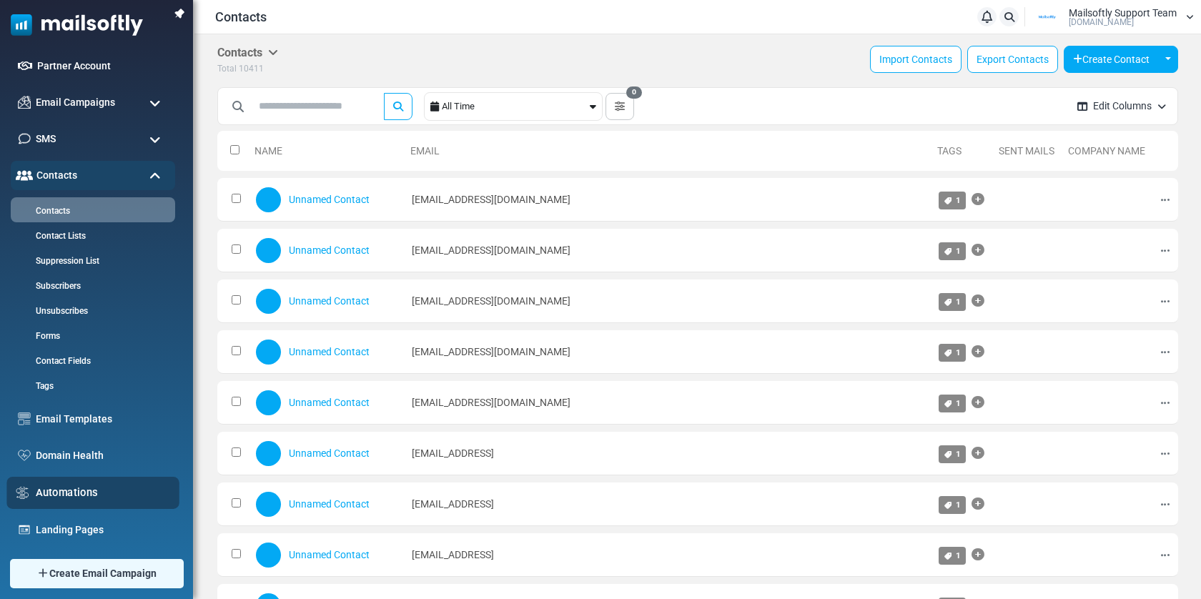
scroll to position [157, 0]
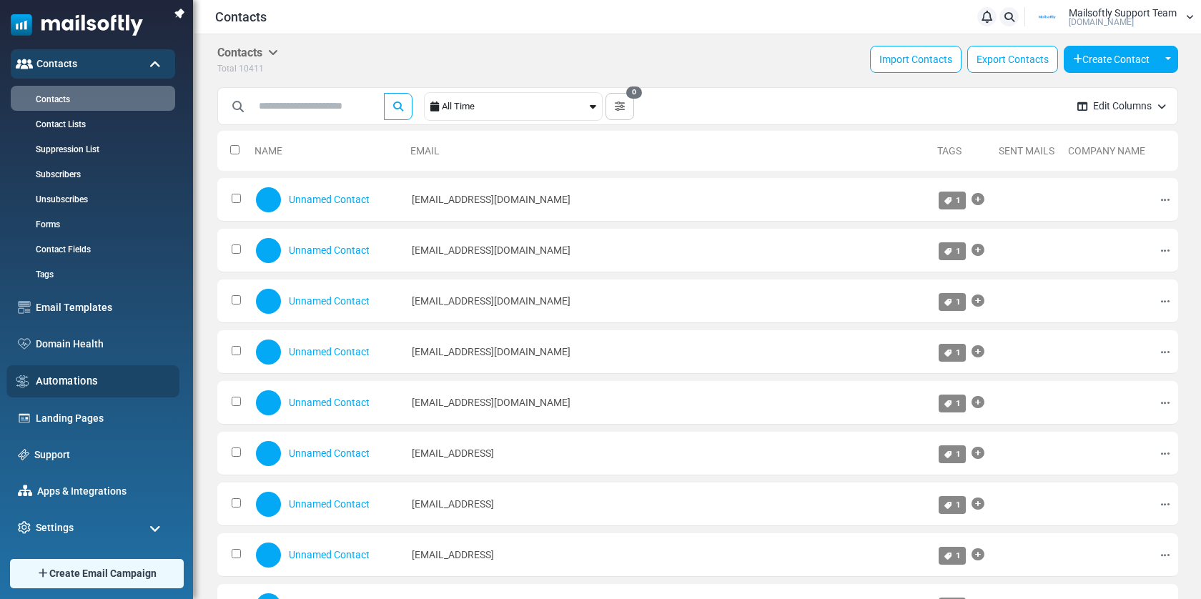
click at [74, 378] on link "Automations" at bounding box center [104, 381] width 136 height 16
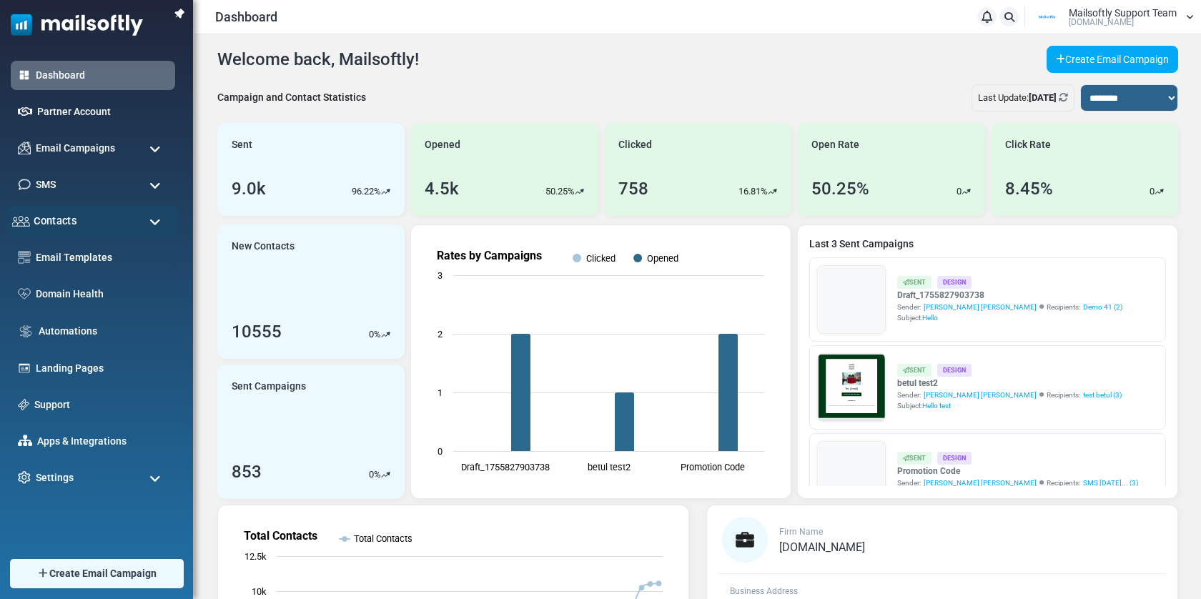
drag, startPoint x: 56, startPoint y: 224, endPoint x: 57, endPoint y: 232, distance: 8.6
click at [56, 224] on span "Contacts" at bounding box center [55, 221] width 43 height 16
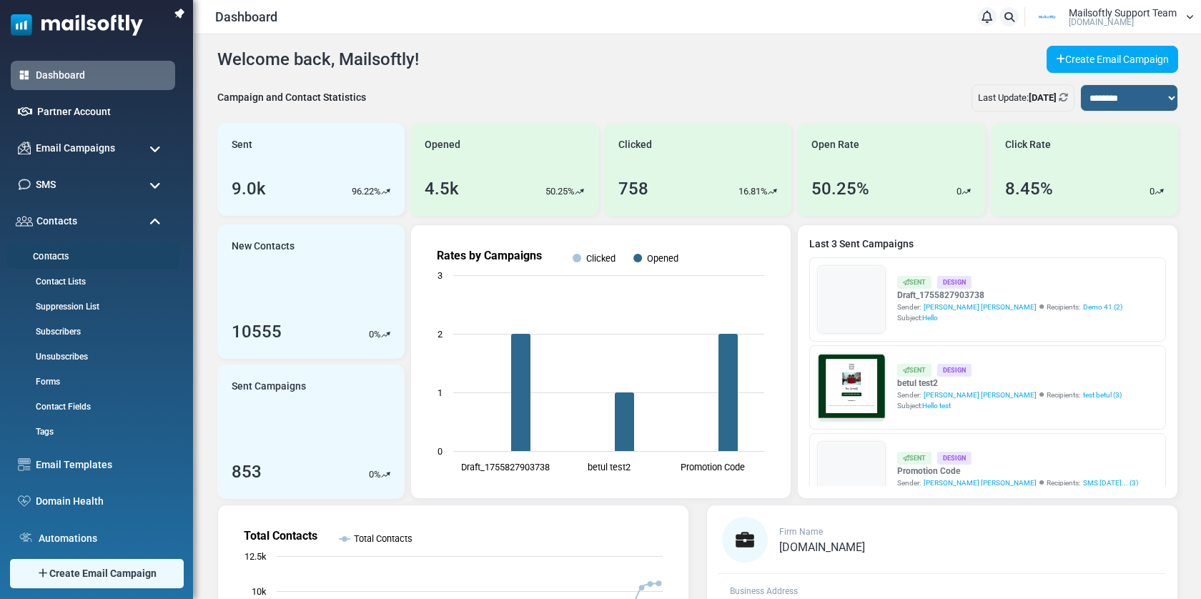
click at [56, 254] on link "Contacts" at bounding box center [90, 257] width 169 height 14
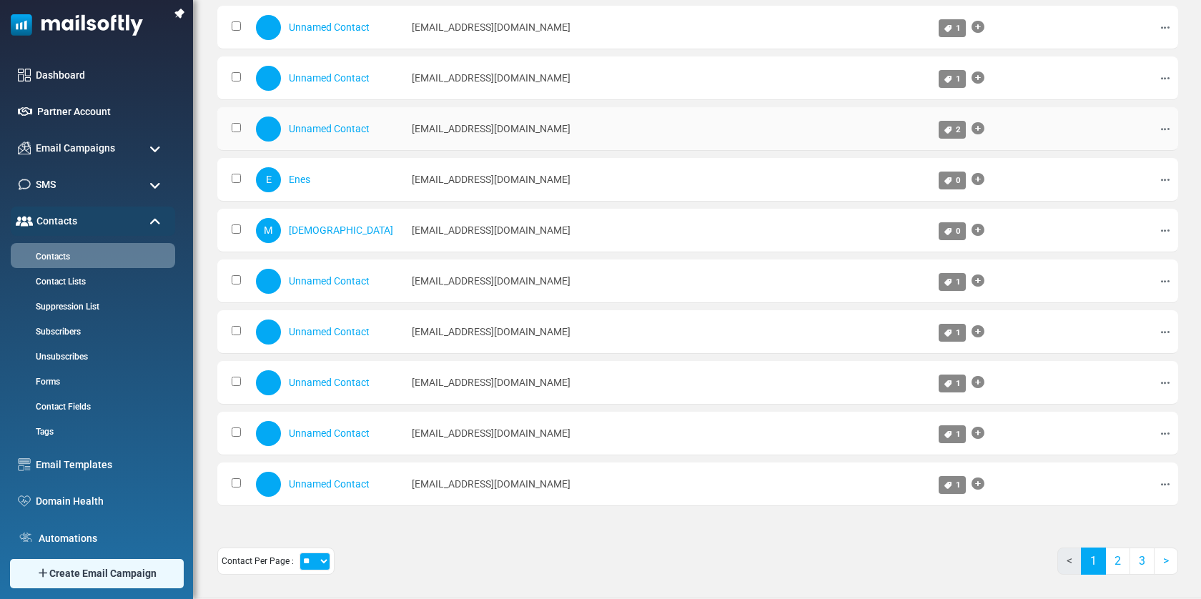
scroll to position [703, 0]
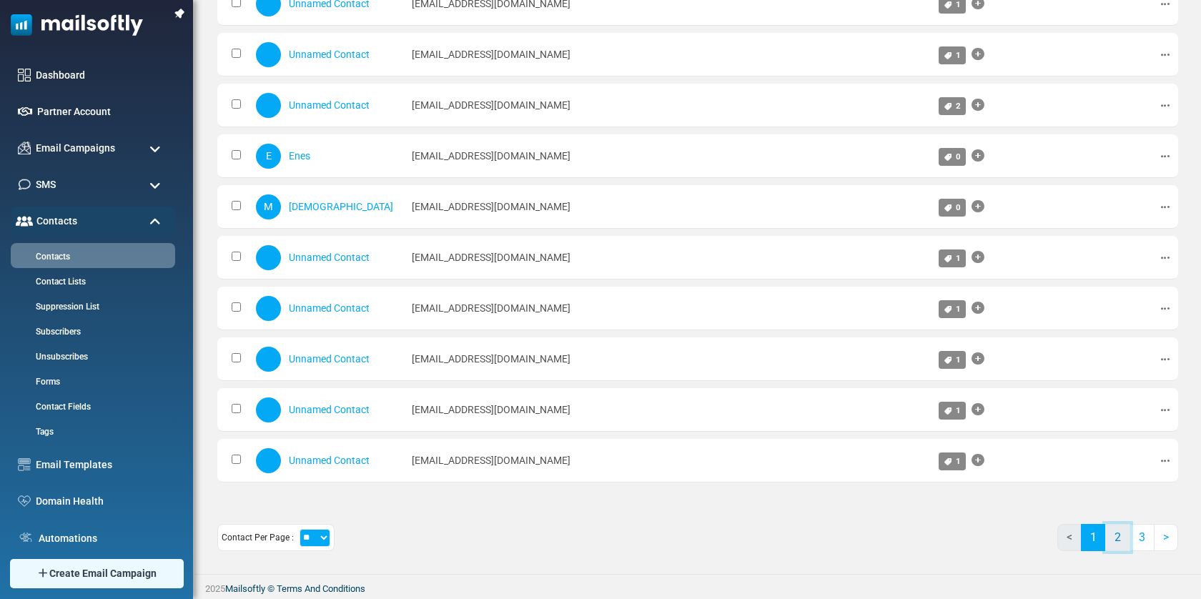
click at [1118, 540] on link "2" at bounding box center [1117, 537] width 25 height 27
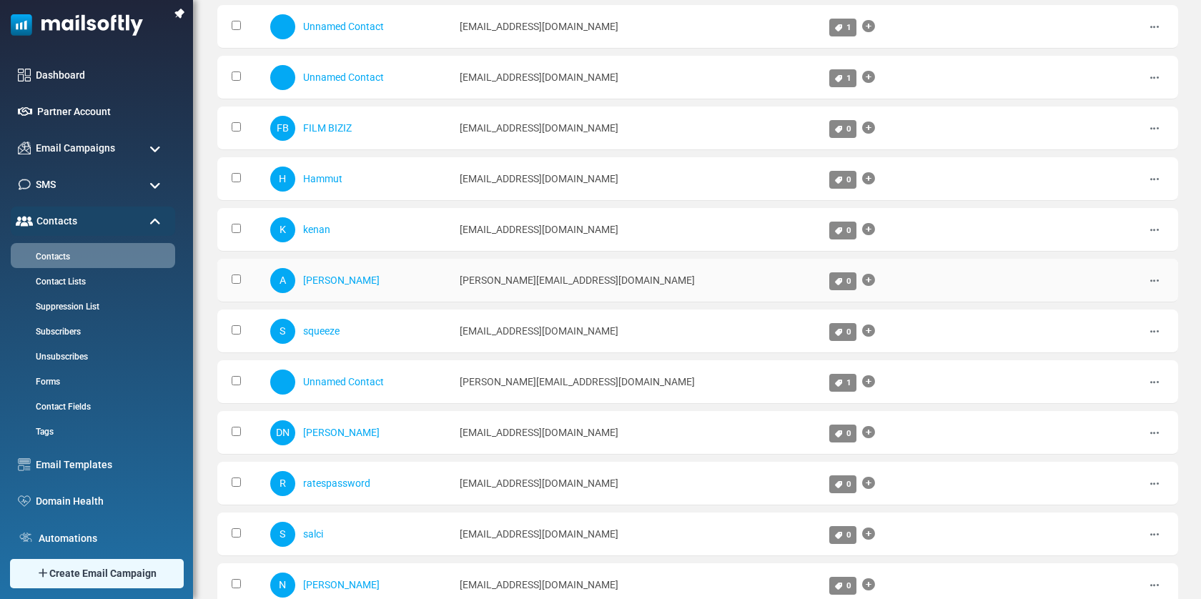
scroll to position [233, 0]
click at [241, 380] on td at bounding box center [240, 382] width 46 height 44
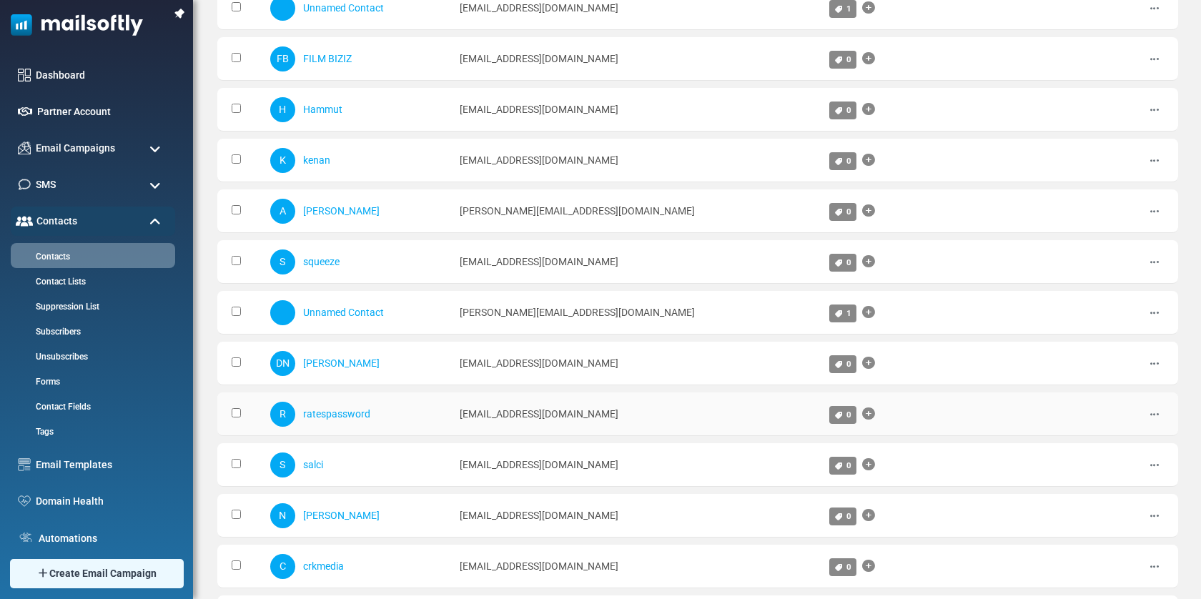
scroll to position [0, 0]
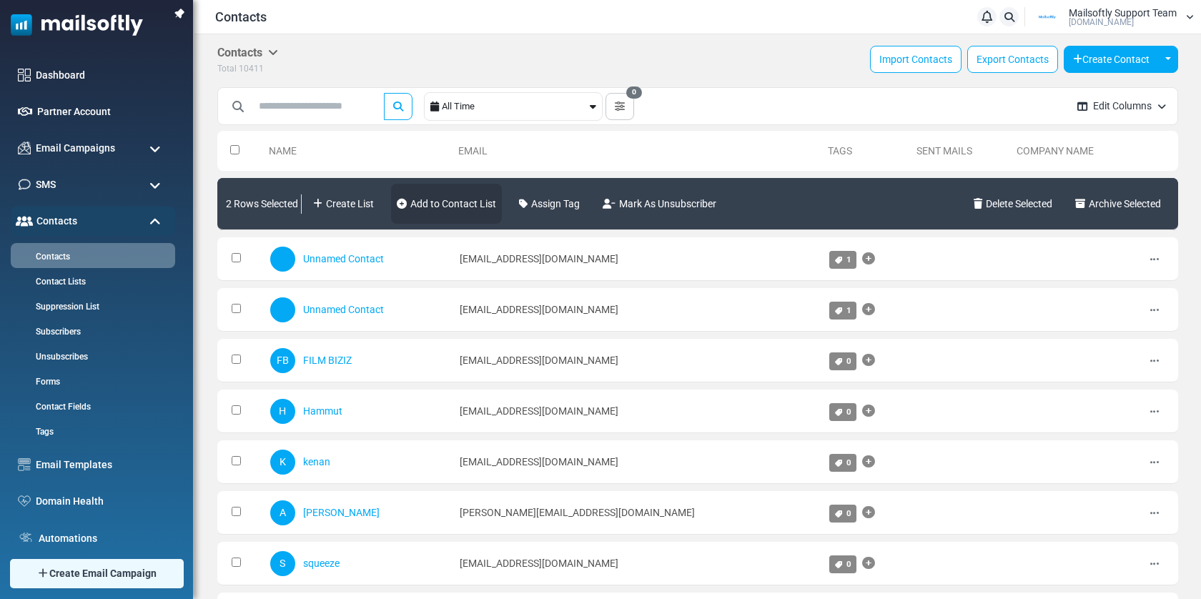
click at [456, 203] on link "Add to Contact List" at bounding box center [446, 204] width 111 height 40
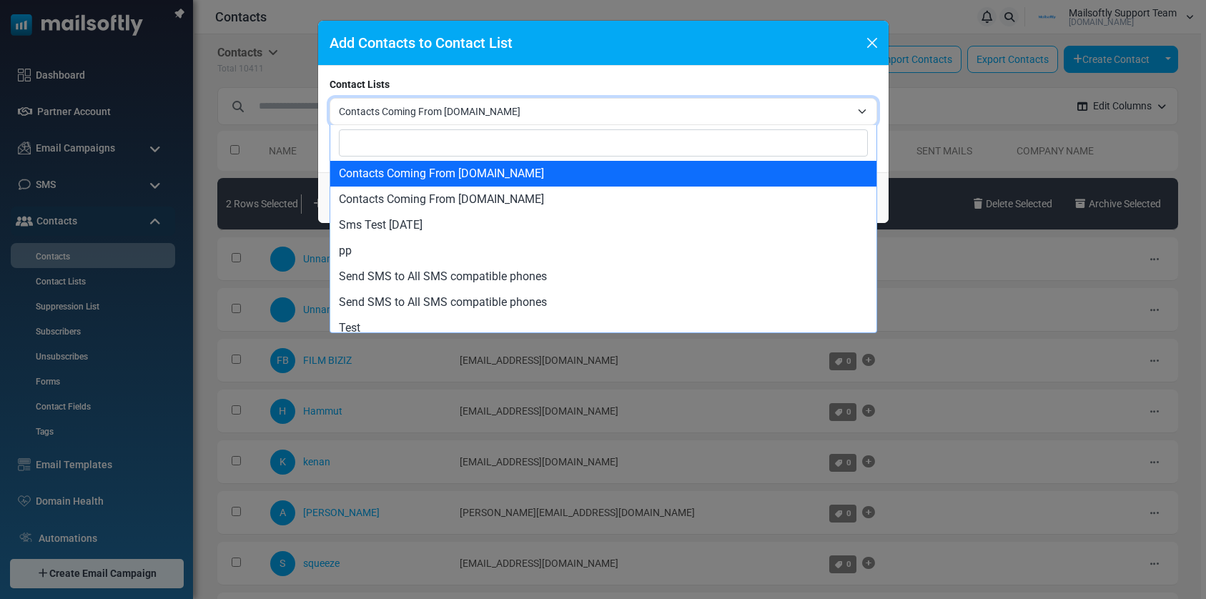
click at [503, 111] on span "Contacts Coming From Gmail.com" at bounding box center [595, 111] width 512 height 17
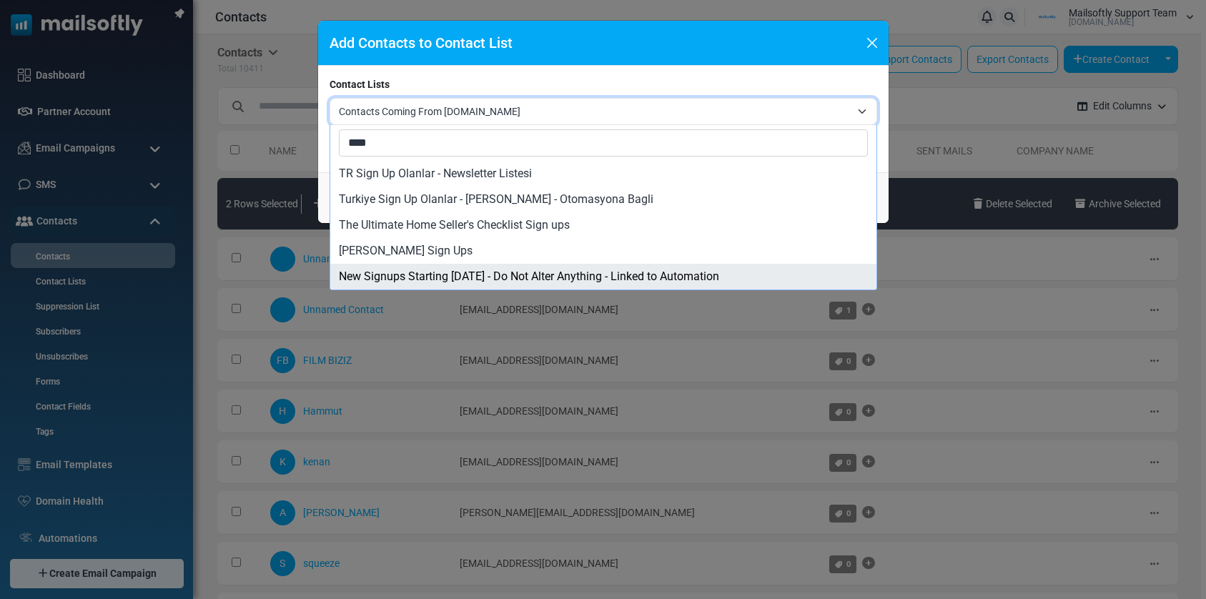
type input "****"
select select "****"
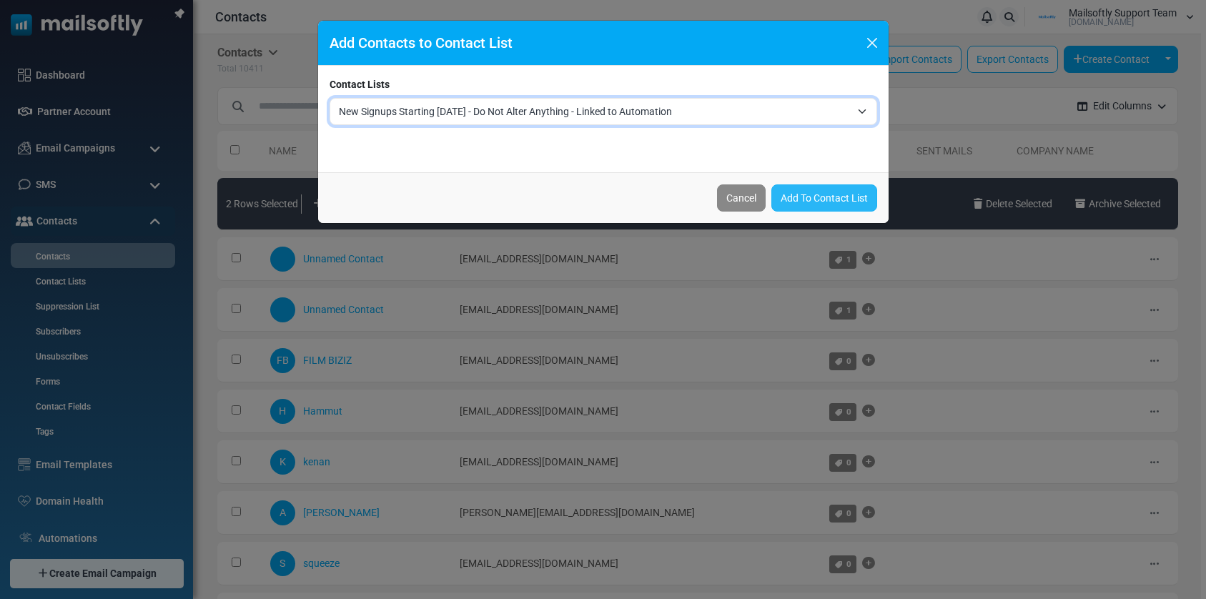
click at [793, 211] on link "Add To Contact List" at bounding box center [824, 197] width 106 height 27
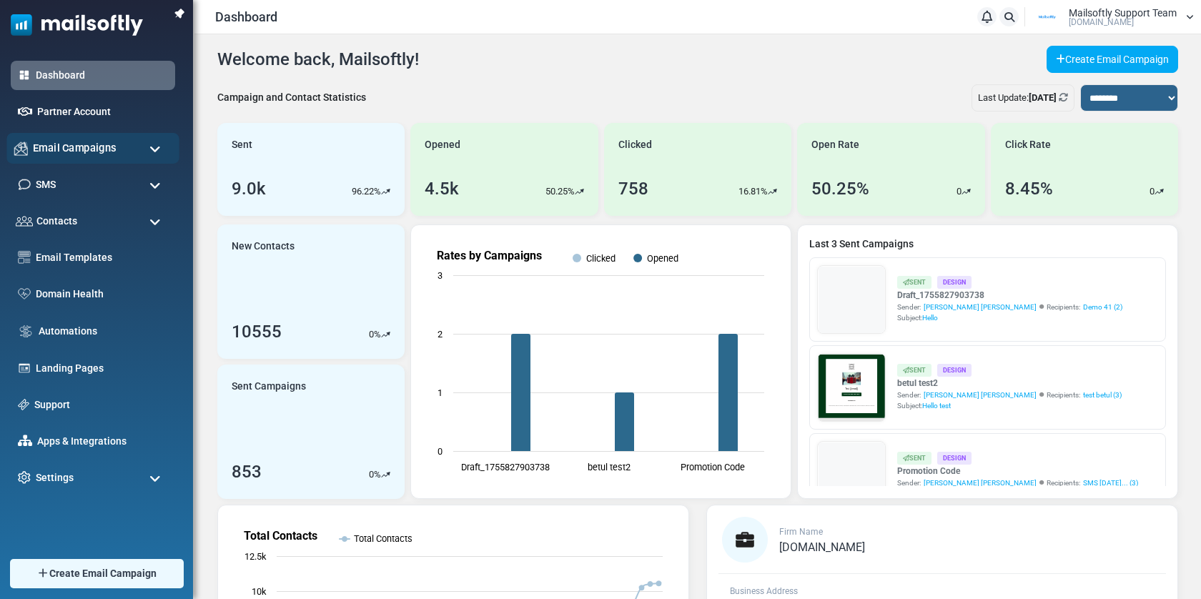
click at [96, 151] on span "Email Campaigns" at bounding box center [75, 148] width 84 height 16
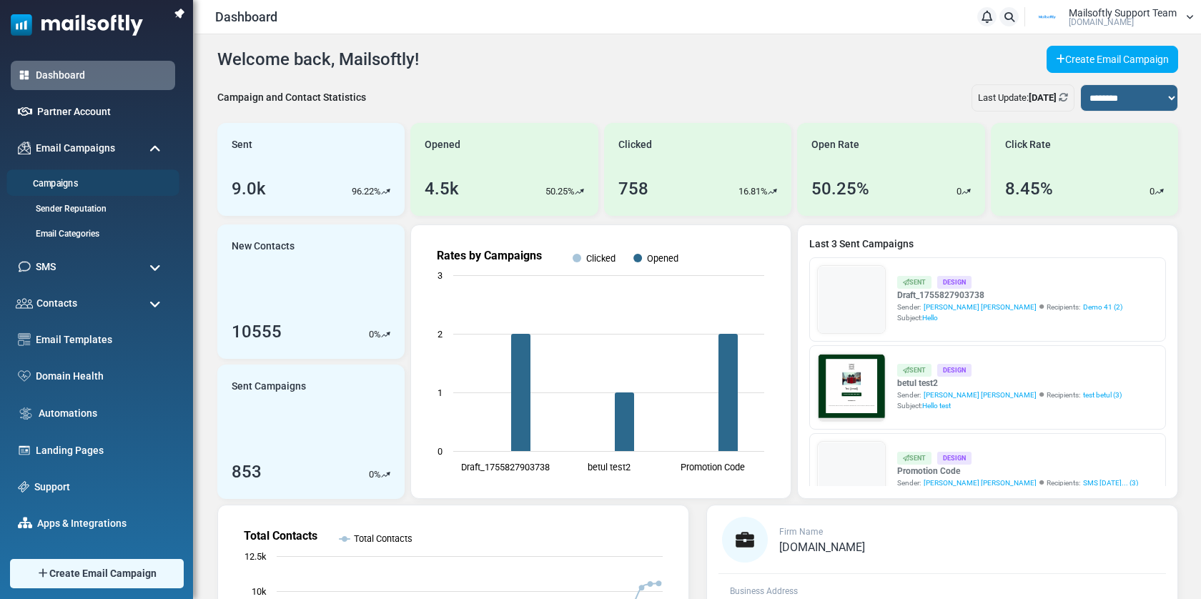
click at [66, 184] on link "Campaigns" at bounding box center [90, 184] width 169 height 14
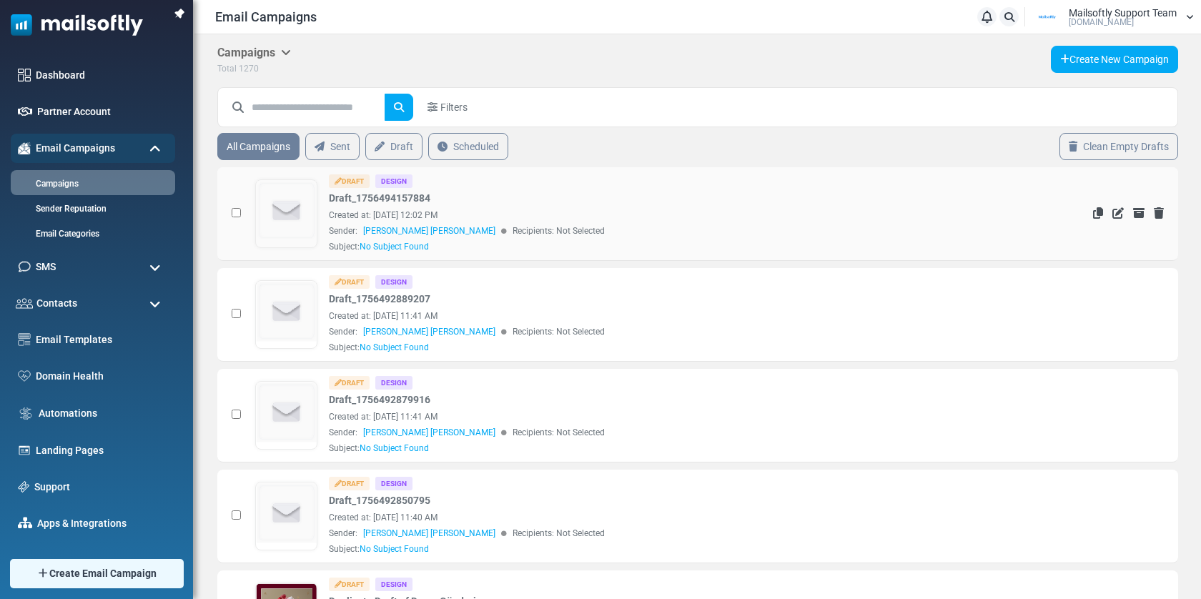
click at [284, 224] on img at bounding box center [287, 211] width 60 height 60
